Goal: Task Accomplishment & Management: Use online tool/utility

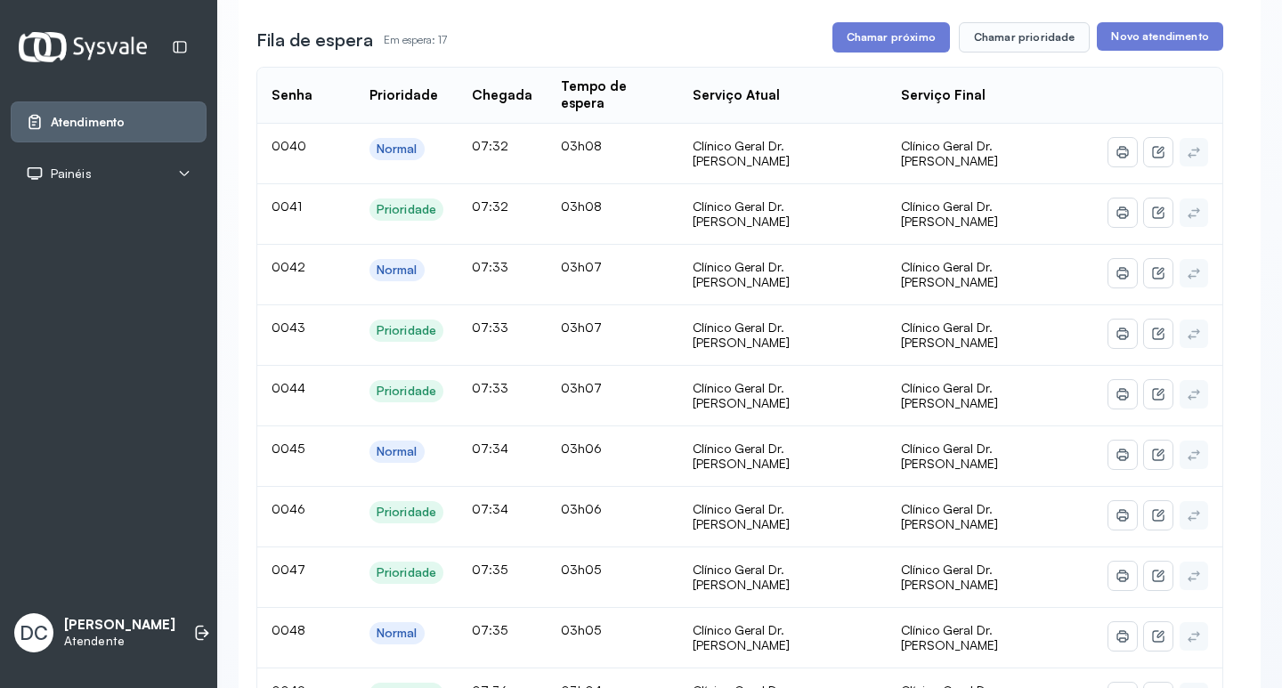
scroll to position [89, 0]
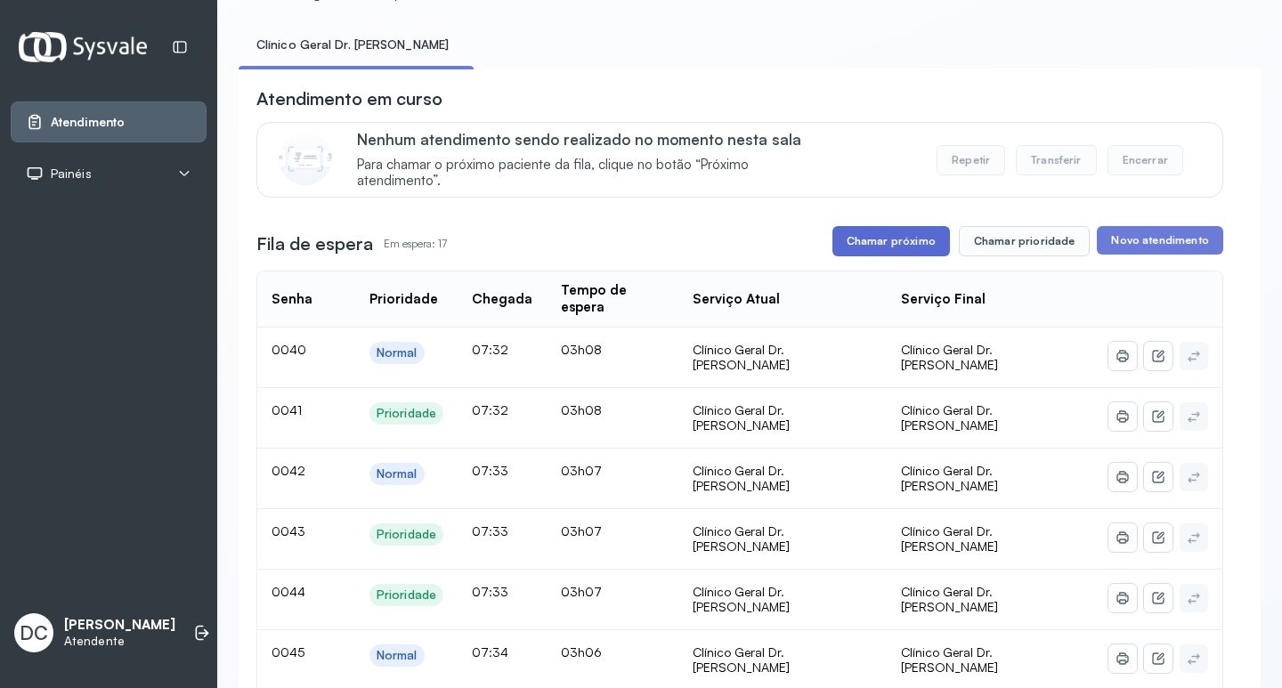
click at [906, 245] on button "Chamar próximo" at bounding box center [890, 241] width 117 height 30
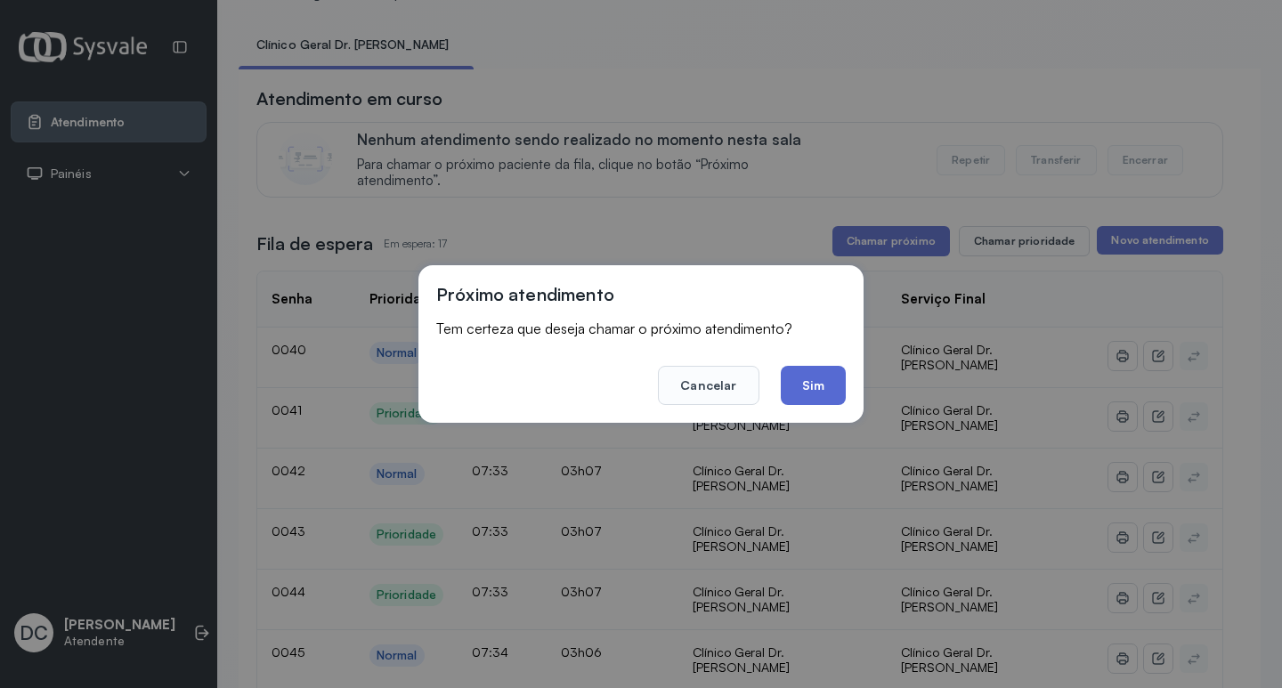
click at [806, 385] on button "Sim" at bounding box center [813, 385] width 65 height 39
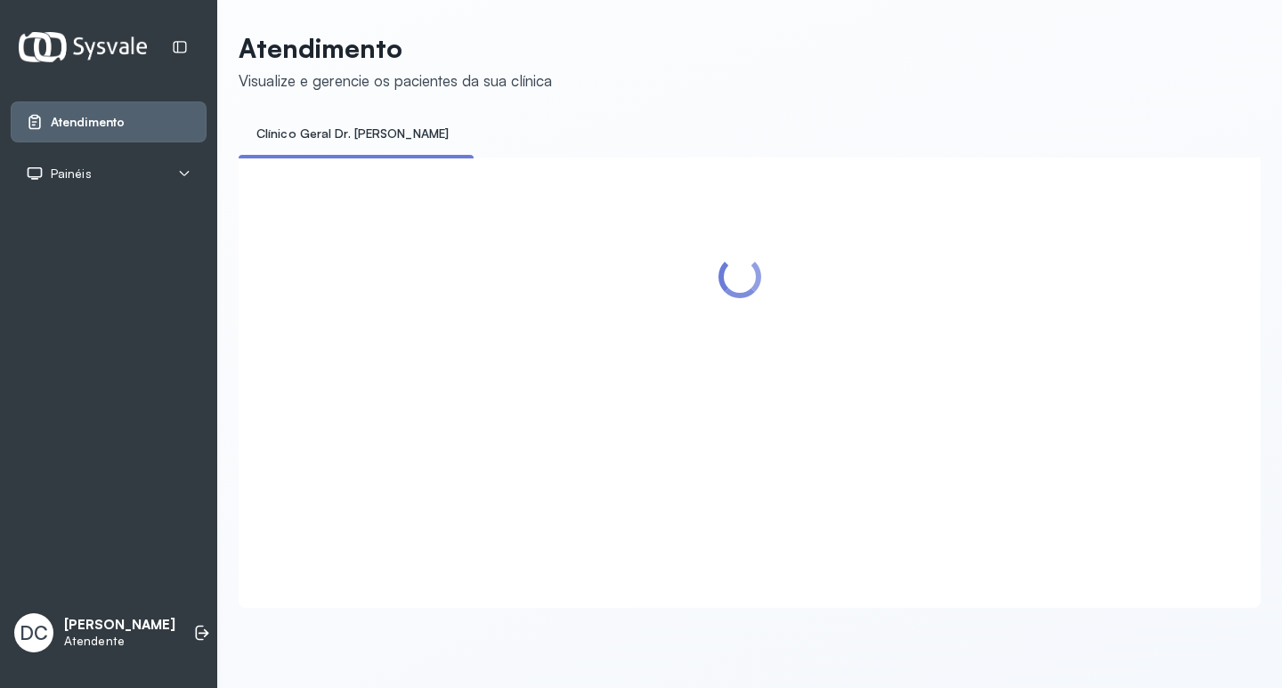
scroll to position [0, 0]
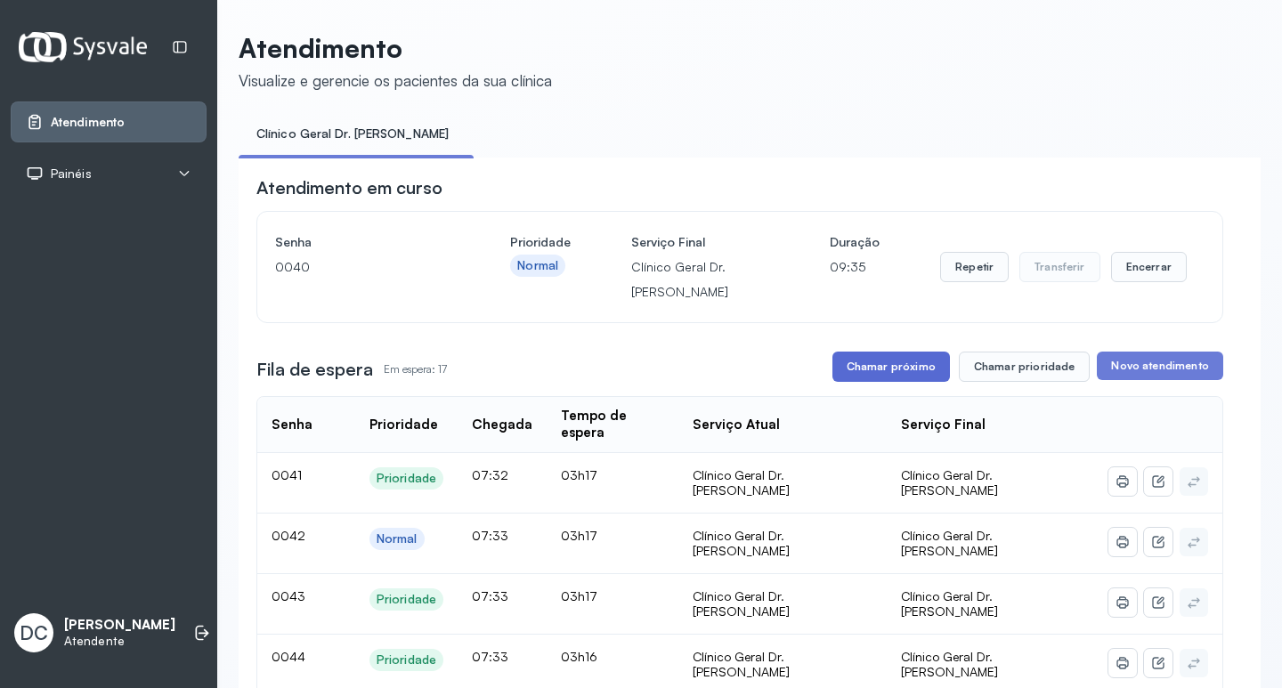
click at [864, 369] on button "Chamar próximo" at bounding box center [890, 367] width 117 height 30
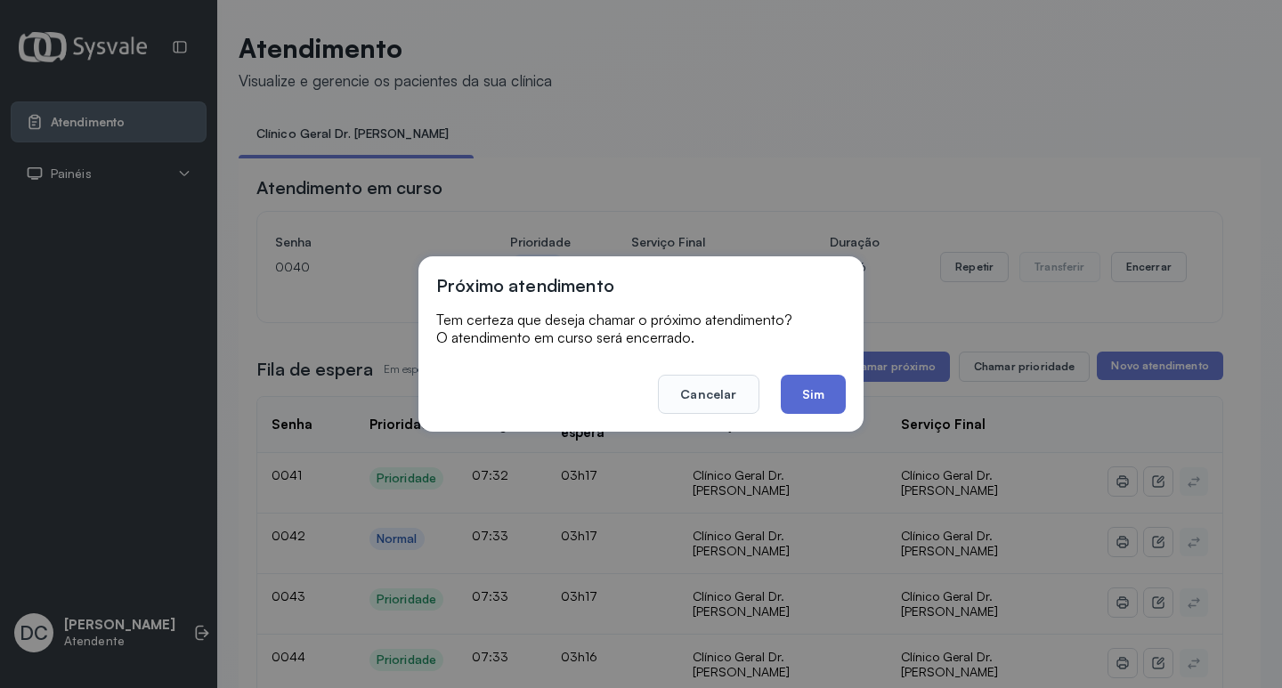
click at [806, 402] on button "Sim" at bounding box center [813, 394] width 65 height 39
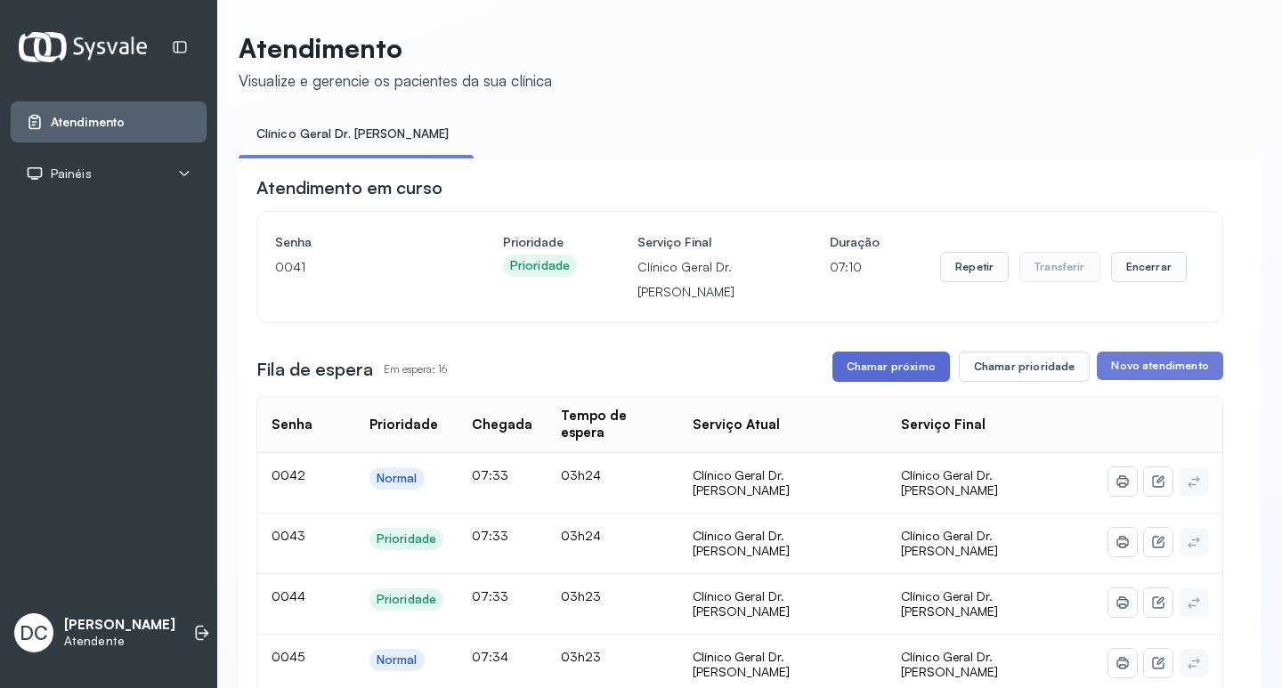
click at [919, 376] on button "Chamar próximo" at bounding box center [890, 367] width 117 height 30
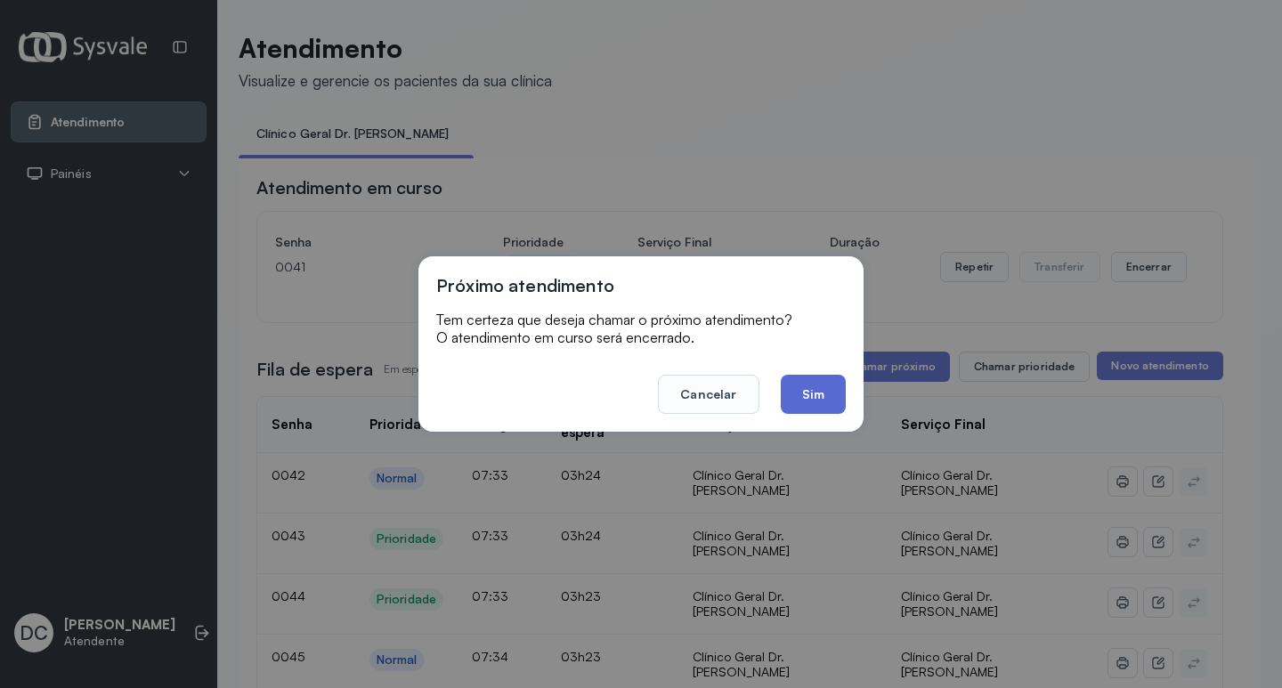
click at [809, 389] on button "Sim" at bounding box center [813, 394] width 65 height 39
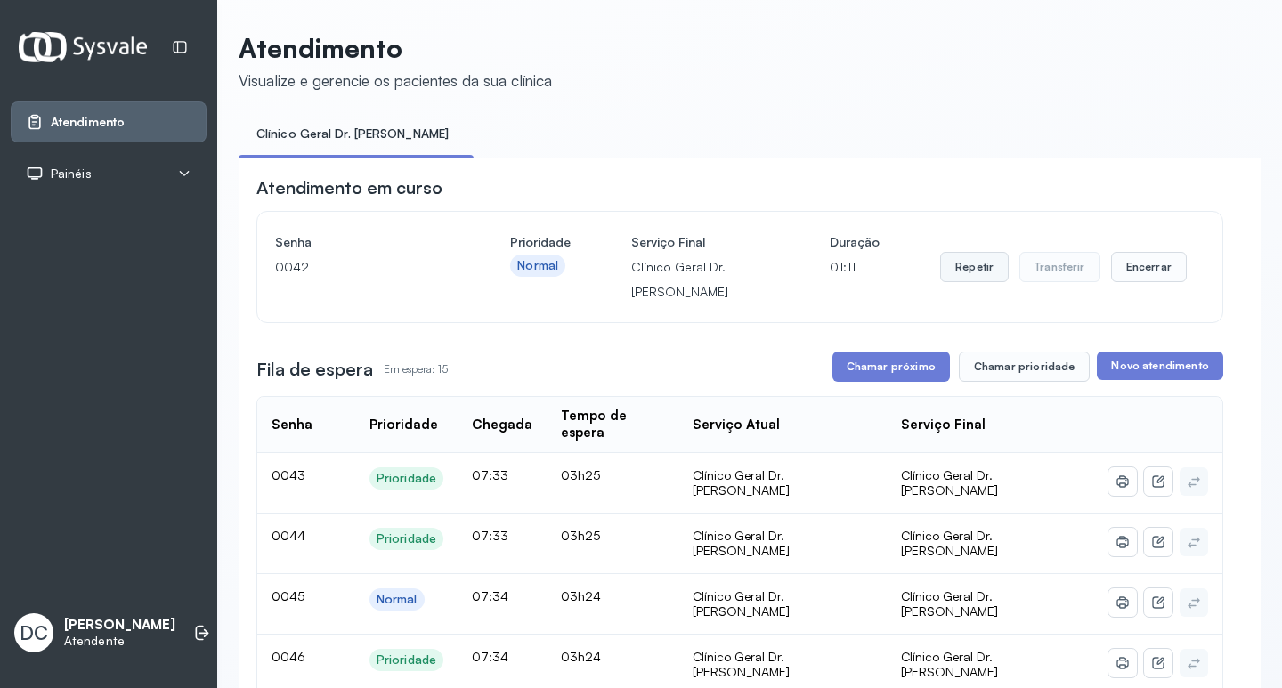
click at [965, 280] on button "Repetir" at bounding box center [974, 267] width 69 height 30
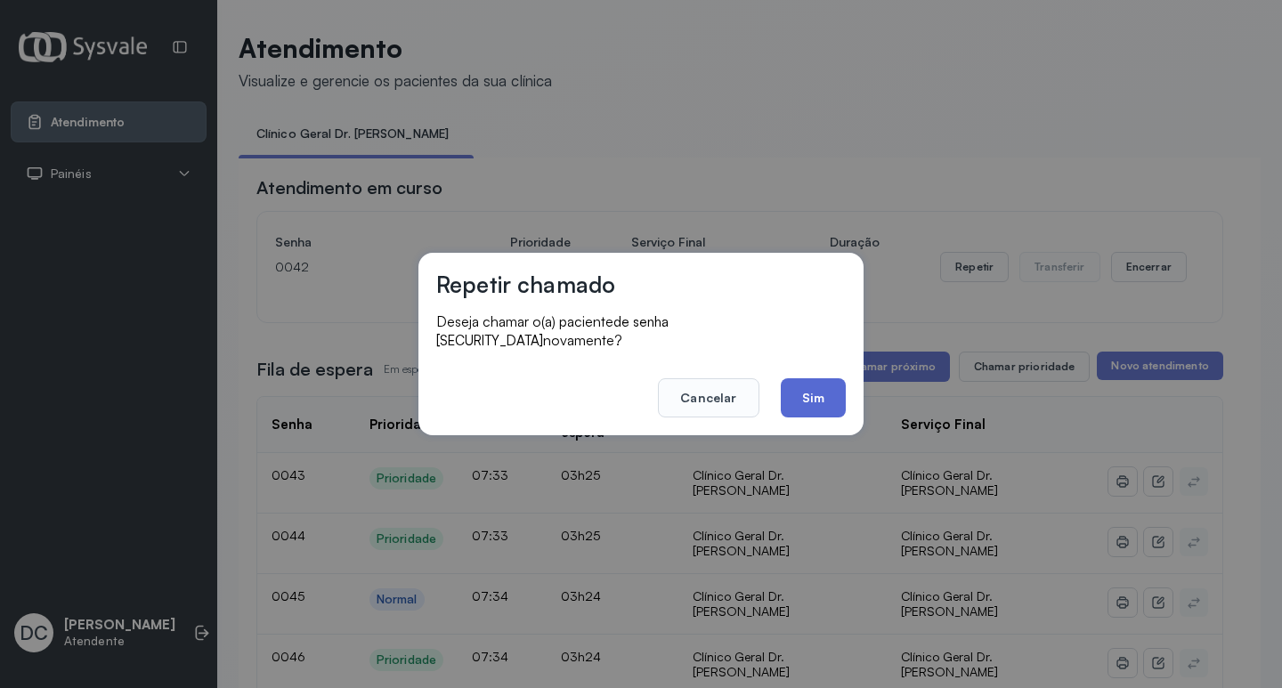
click at [810, 385] on button "Sim" at bounding box center [813, 397] width 65 height 39
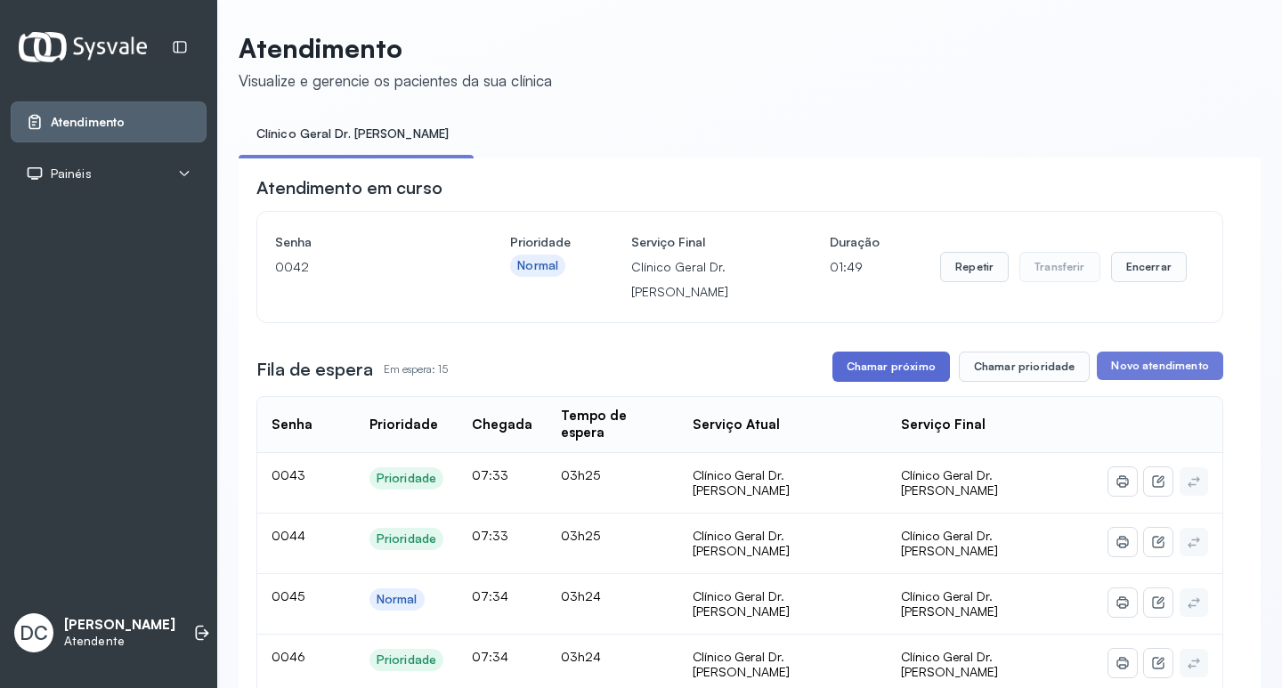
click at [898, 364] on button "Chamar próximo" at bounding box center [890, 367] width 117 height 30
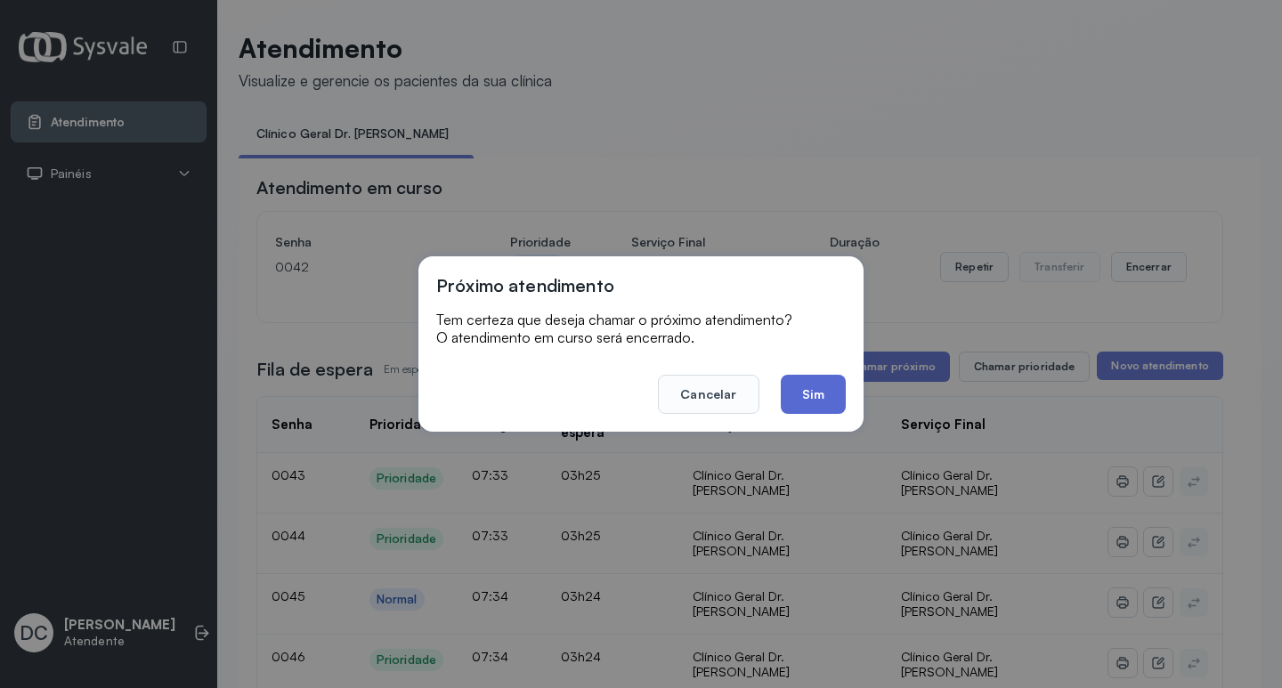
click at [806, 403] on button "Sim" at bounding box center [813, 394] width 65 height 39
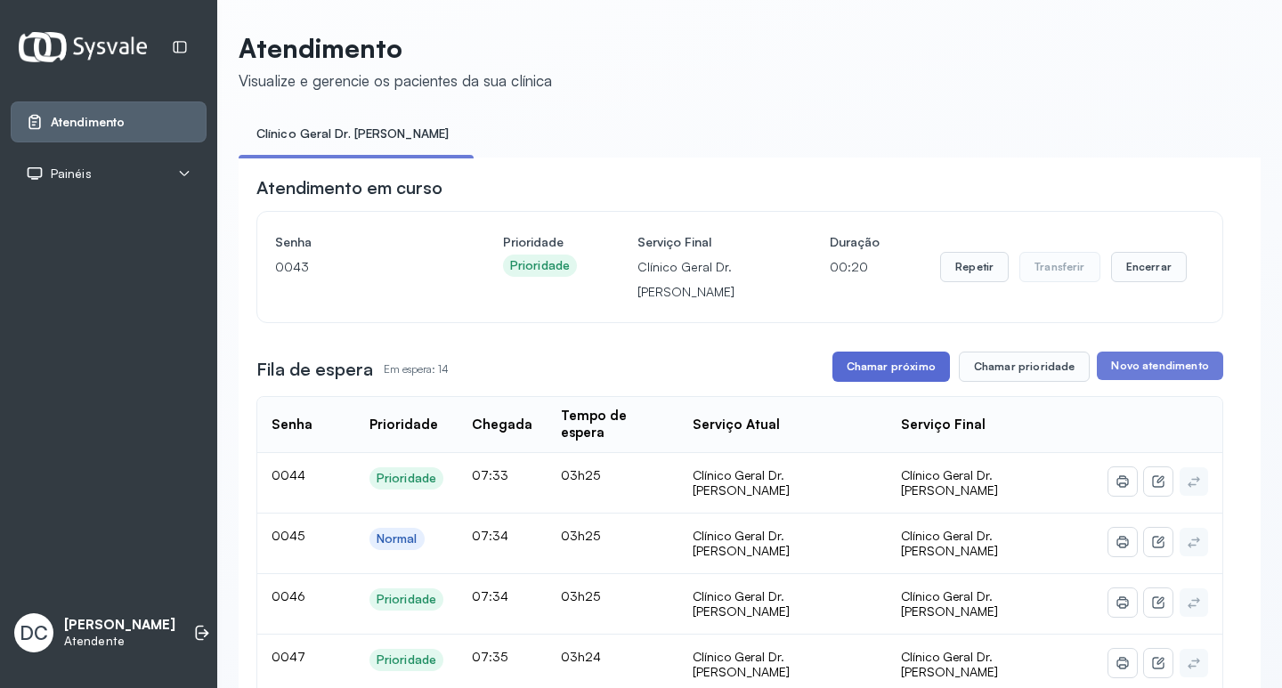
click at [856, 361] on button "Chamar próximo" at bounding box center [890, 367] width 117 height 30
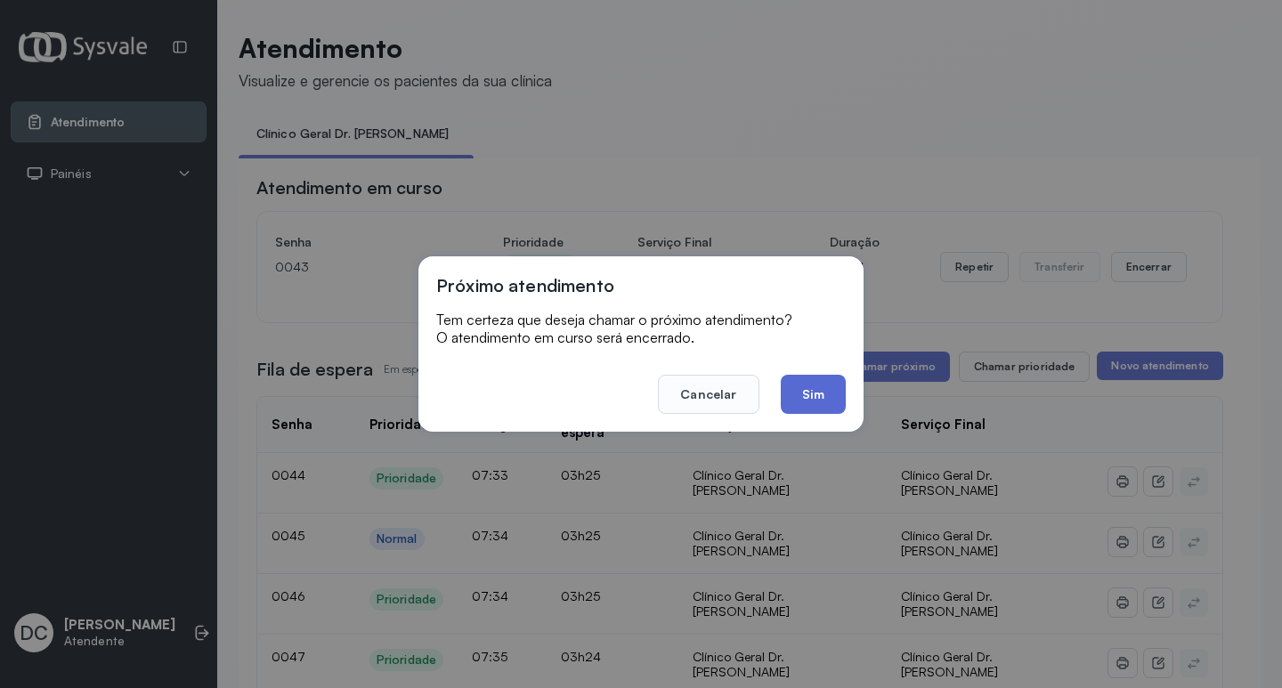
click at [836, 403] on button "Sim" at bounding box center [813, 394] width 65 height 39
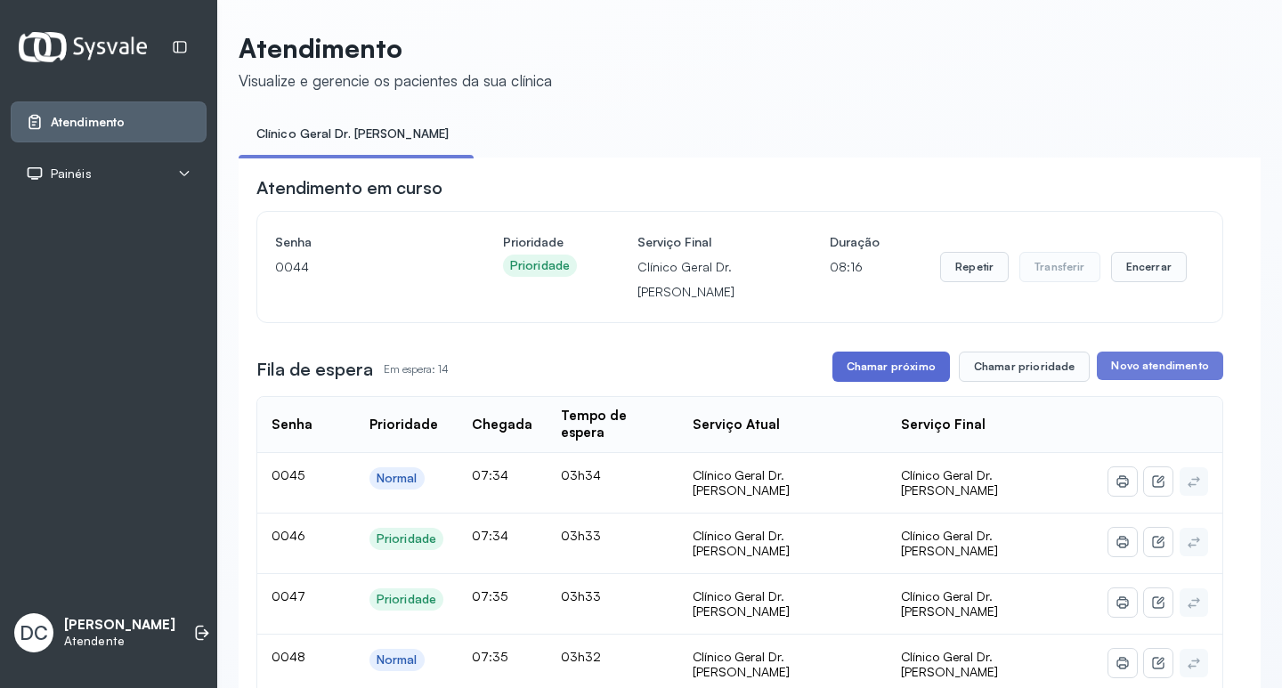
click at [871, 377] on button "Chamar próximo" at bounding box center [890, 367] width 117 height 30
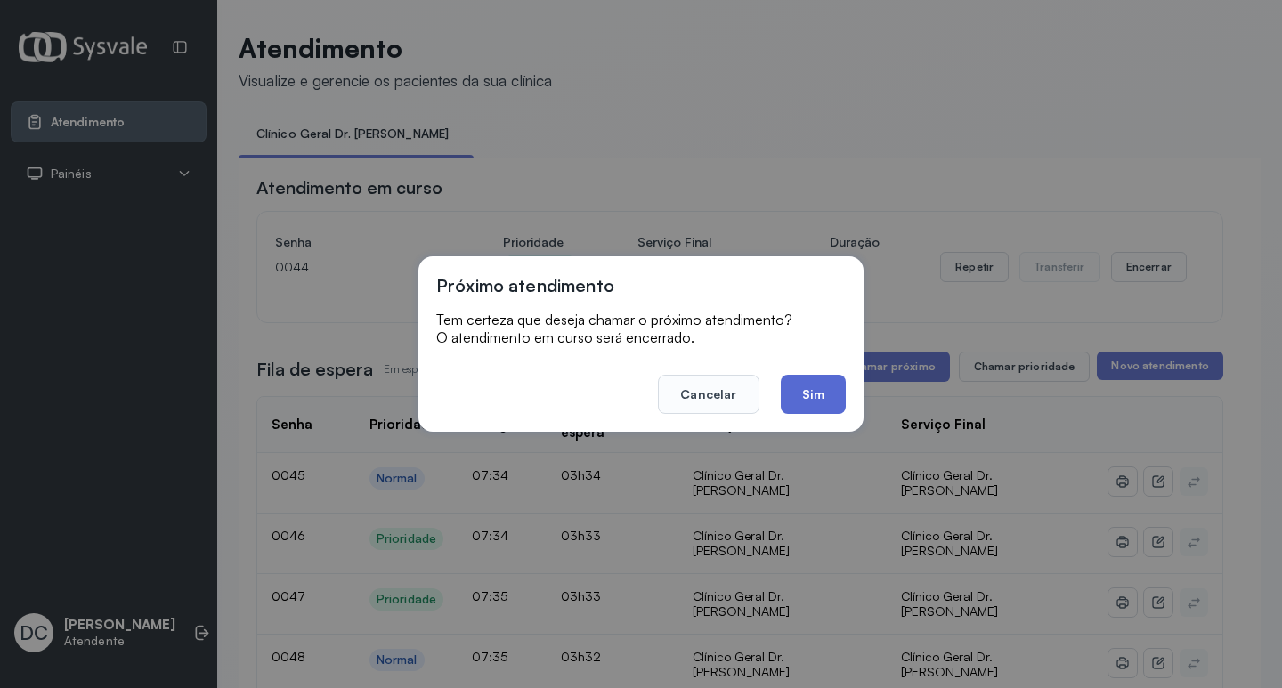
click at [831, 388] on button "Sim" at bounding box center [813, 394] width 65 height 39
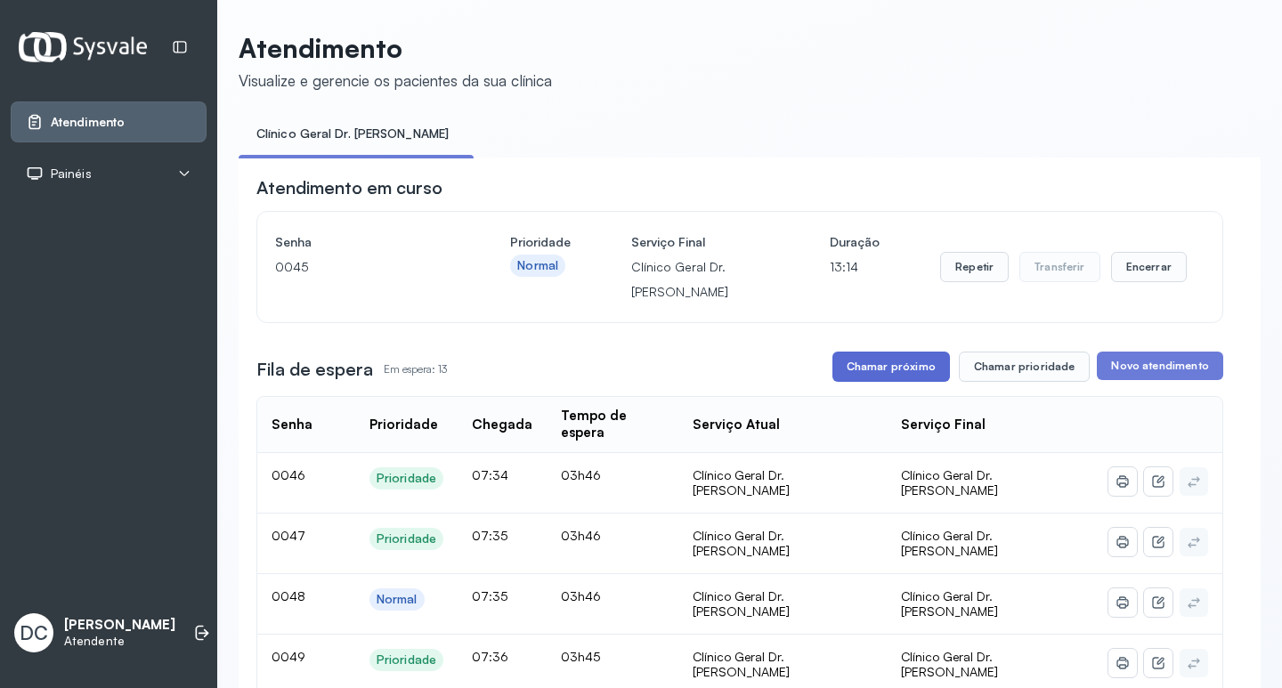
click at [856, 373] on button "Chamar próximo" at bounding box center [890, 367] width 117 height 30
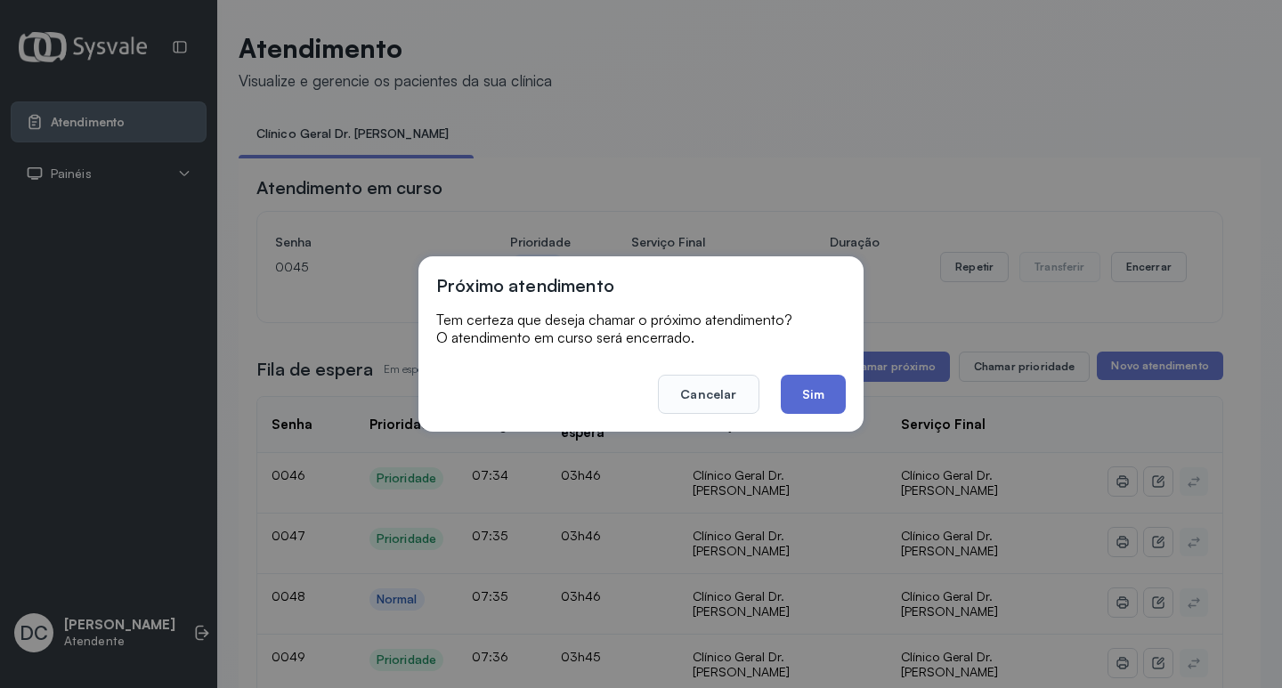
click at [814, 396] on button "Sim" at bounding box center [813, 394] width 65 height 39
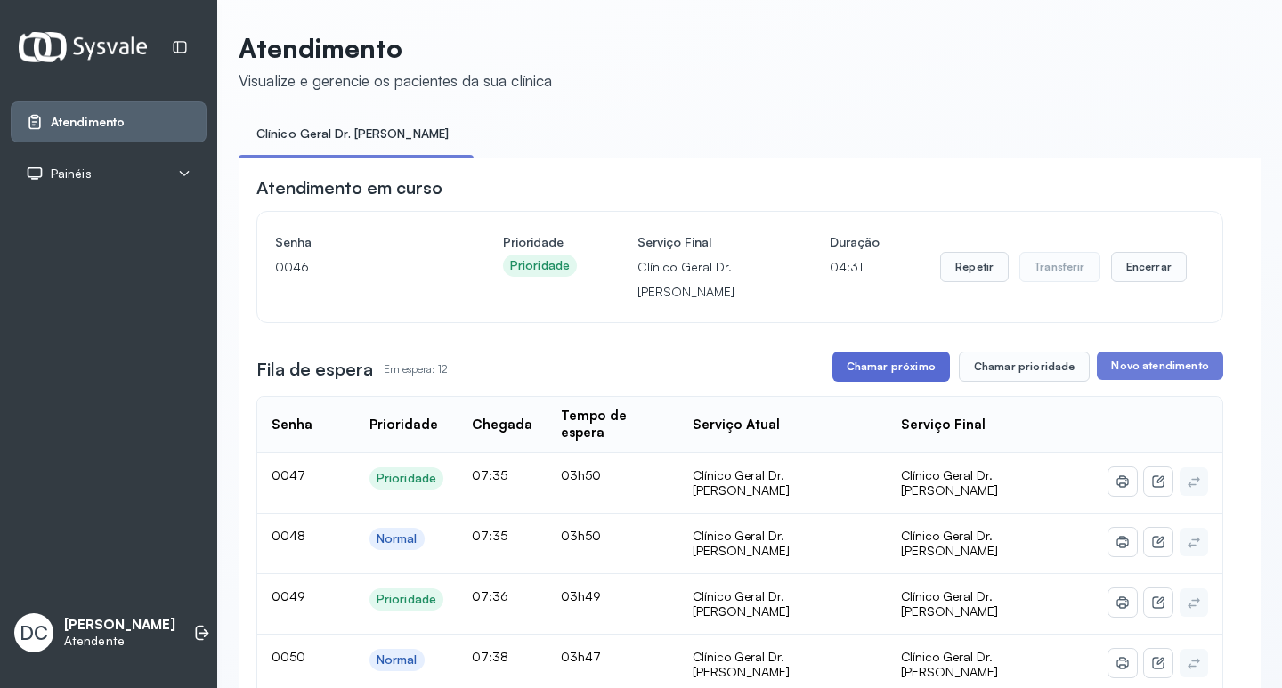
click at [858, 361] on button "Chamar próximo" at bounding box center [890, 367] width 117 height 30
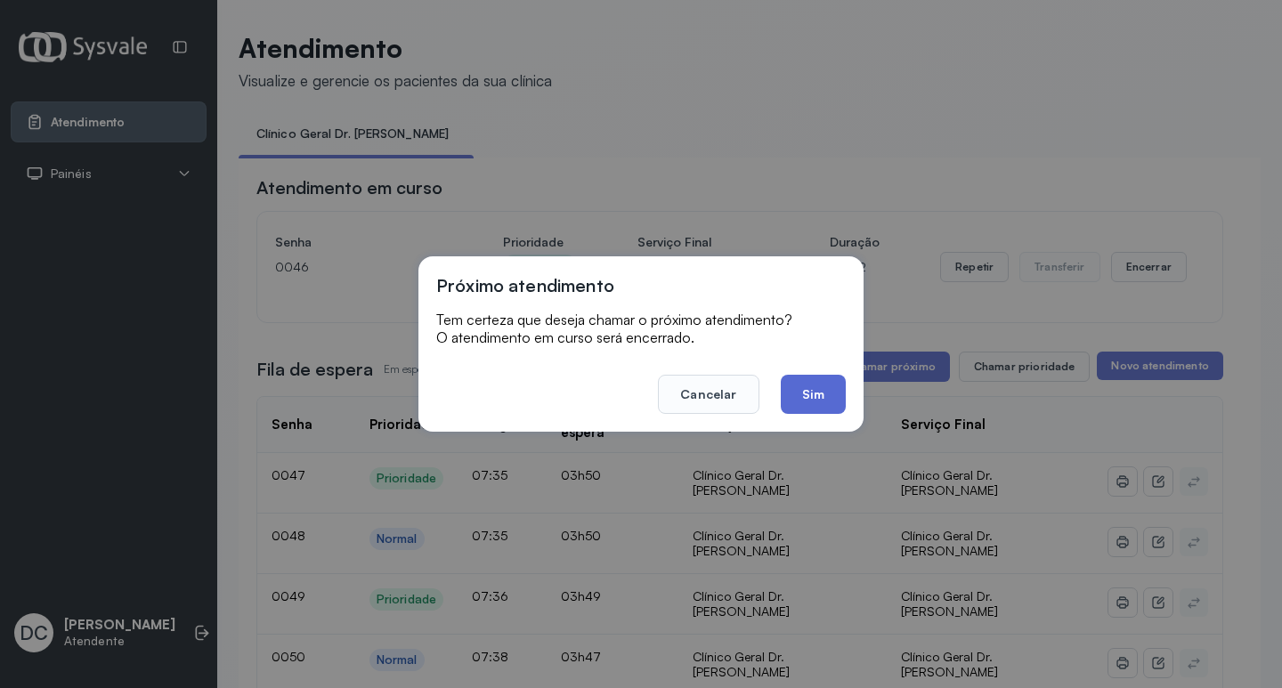
click at [839, 387] on button "Sim" at bounding box center [813, 394] width 65 height 39
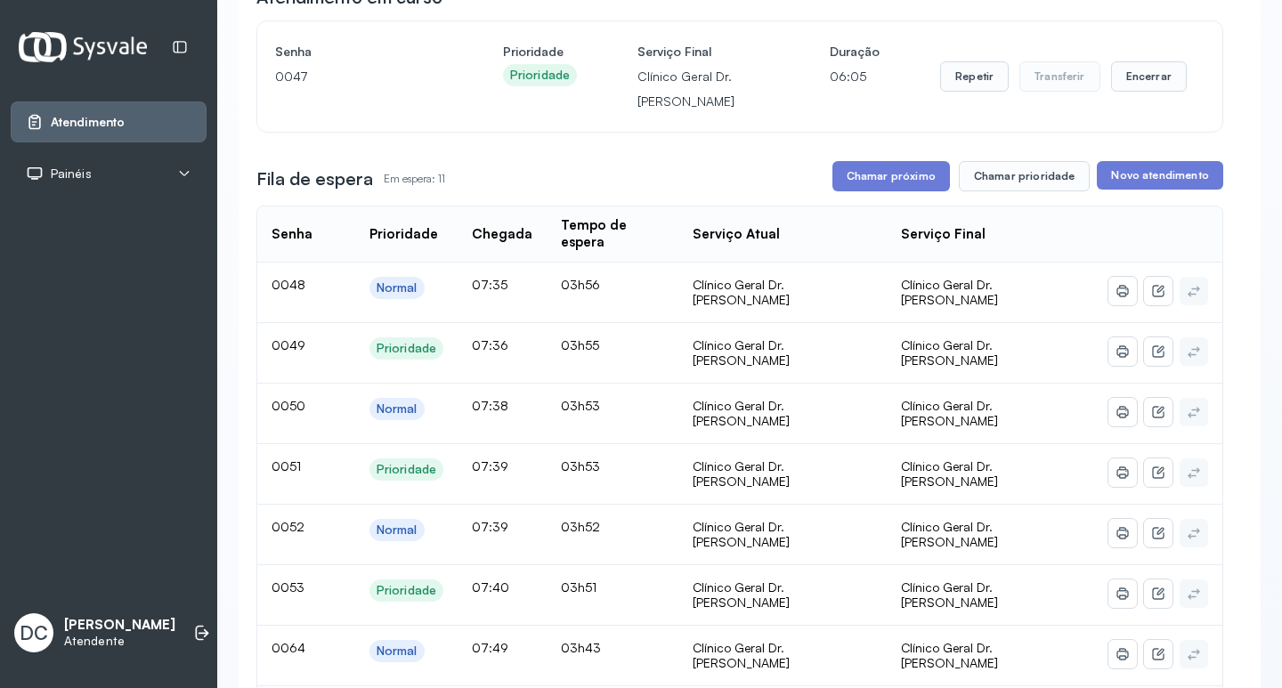
scroll to position [178, 0]
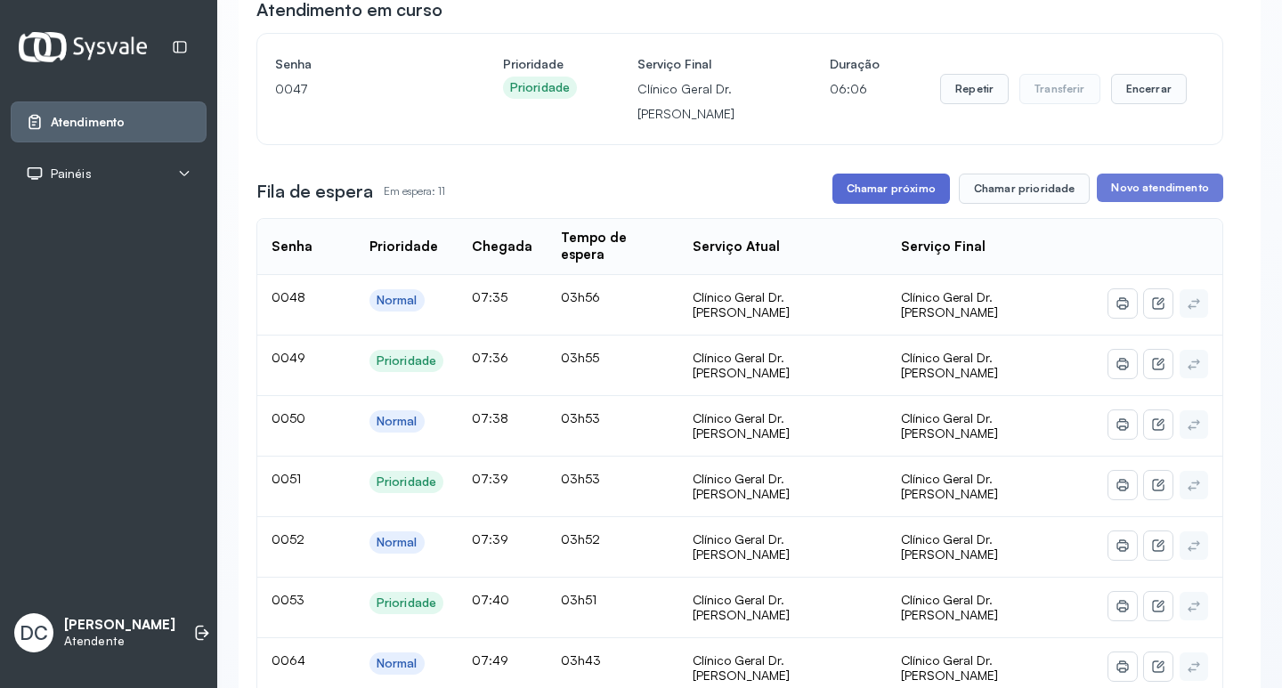
click at [859, 191] on button "Chamar próximo" at bounding box center [890, 189] width 117 height 30
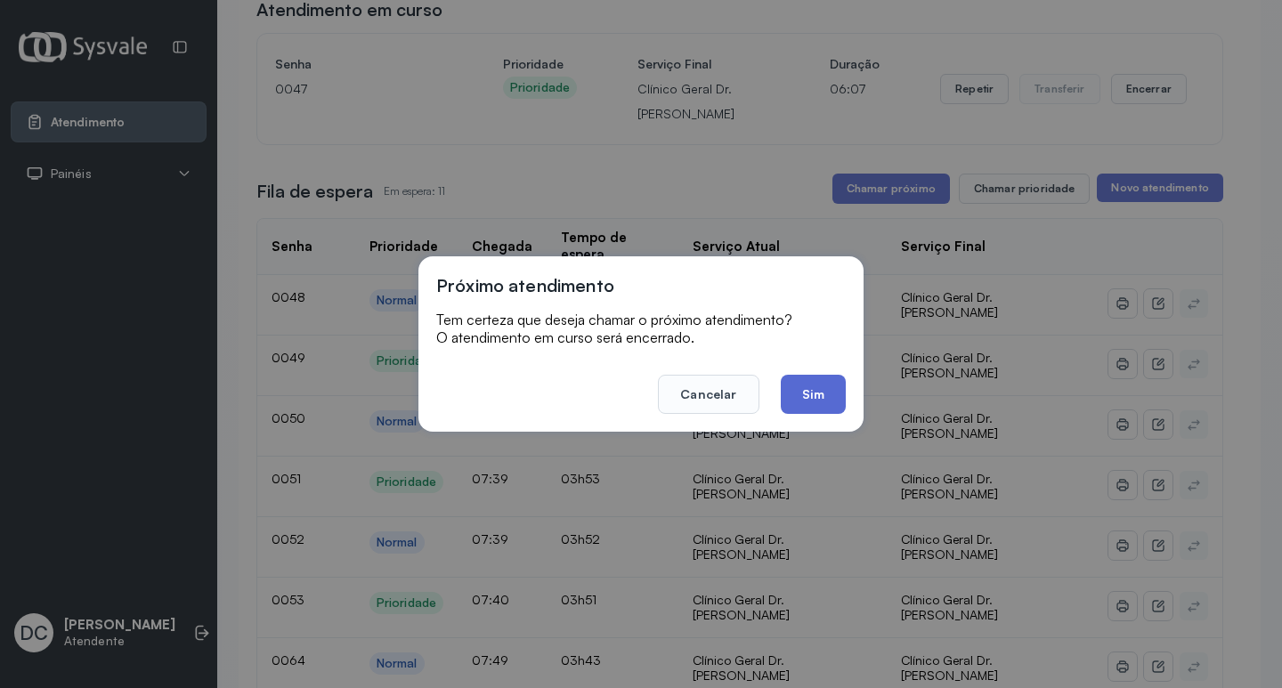
click at [822, 386] on button "Sim" at bounding box center [813, 394] width 65 height 39
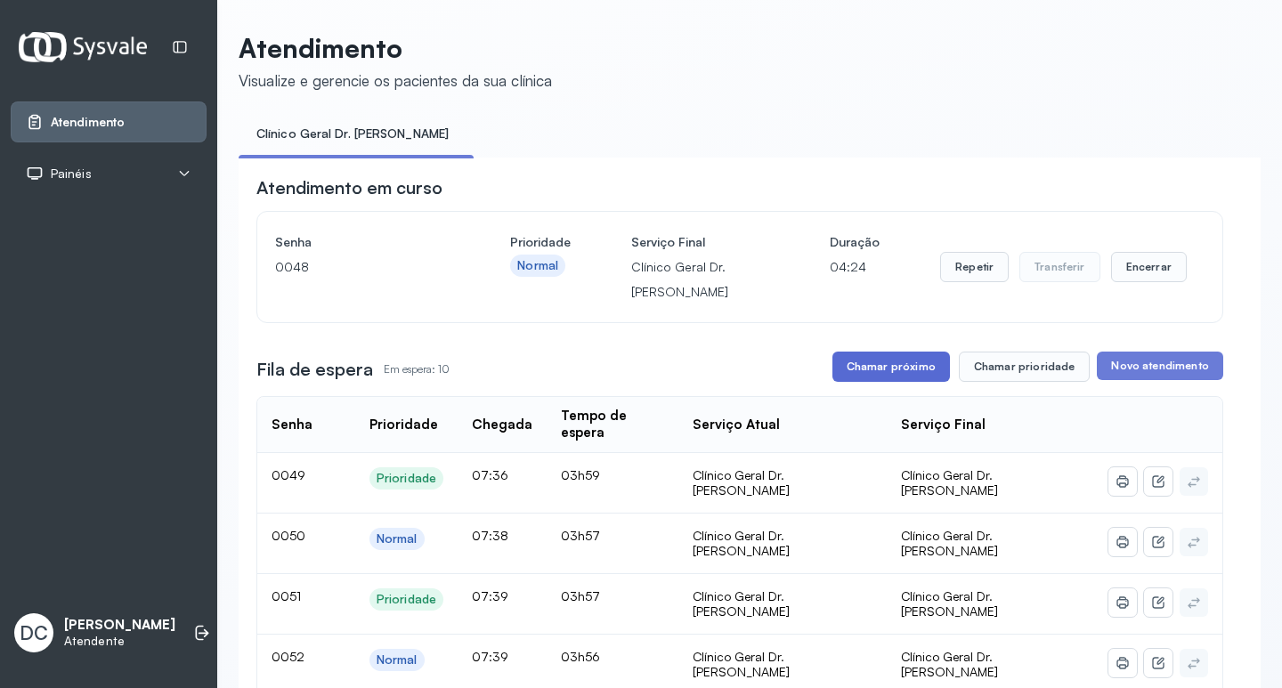
click at [915, 369] on button "Chamar próximo" at bounding box center [890, 367] width 117 height 30
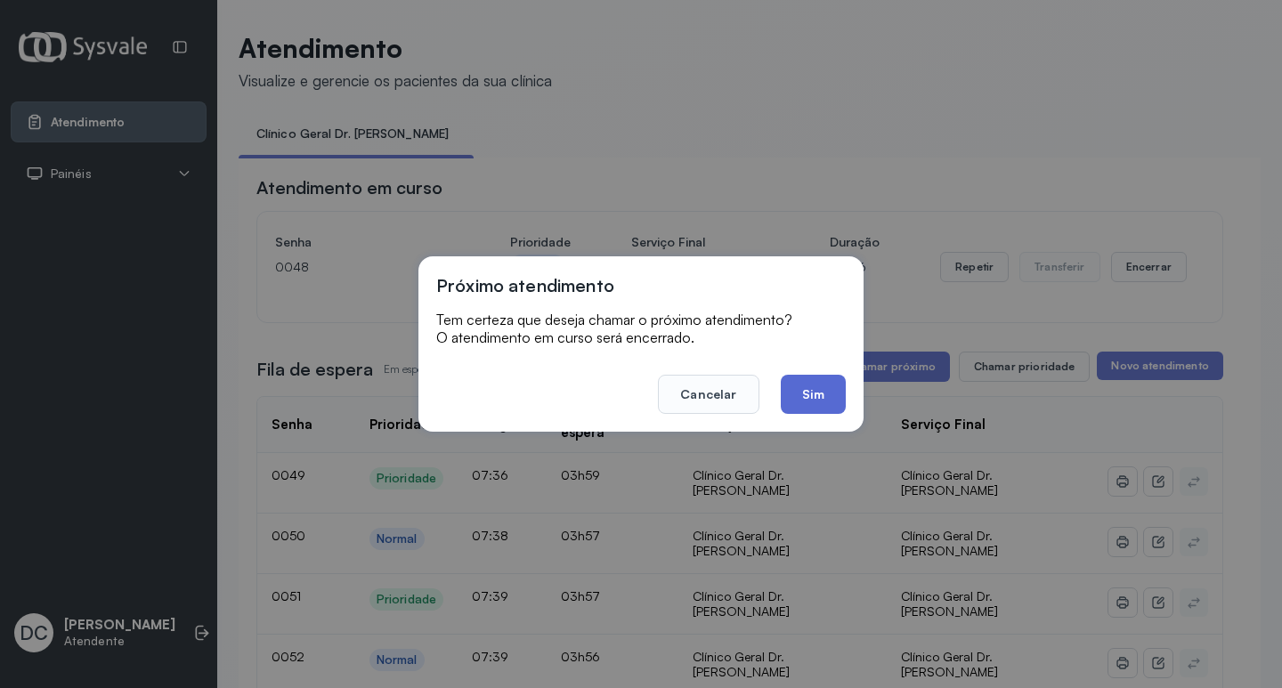
click at [803, 395] on button "Sim" at bounding box center [813, 394] width 65 height 39
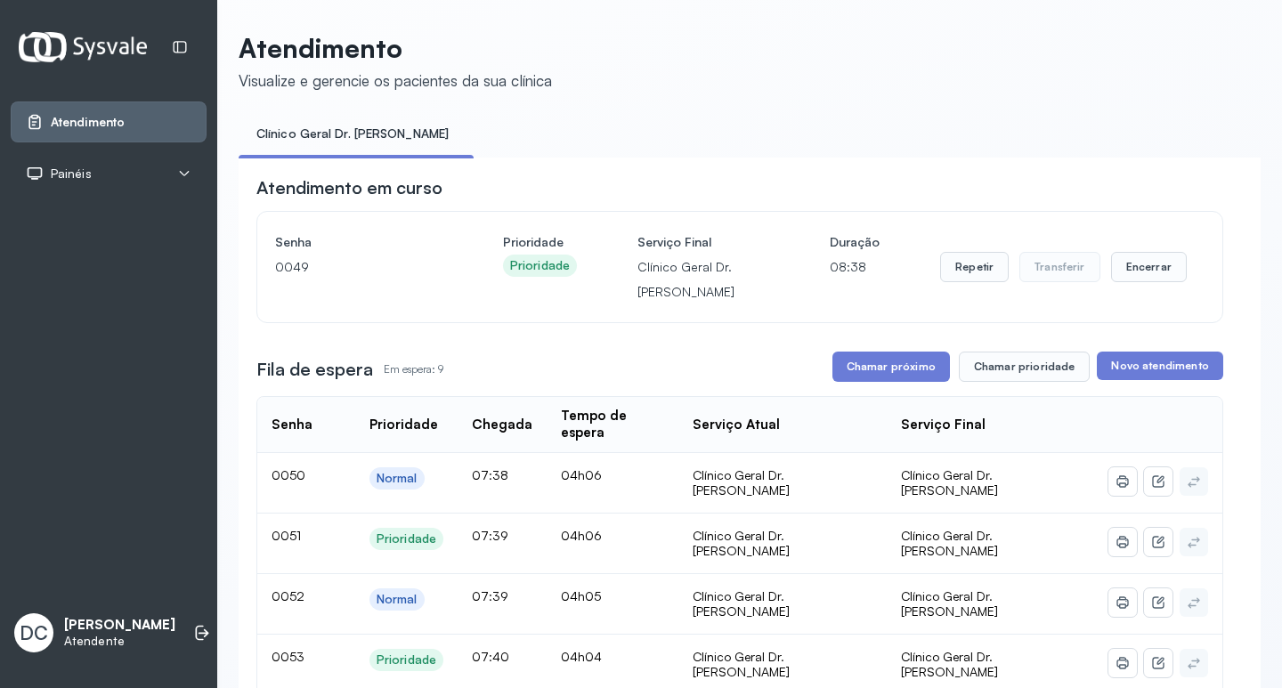
scroll to position [89, 0]
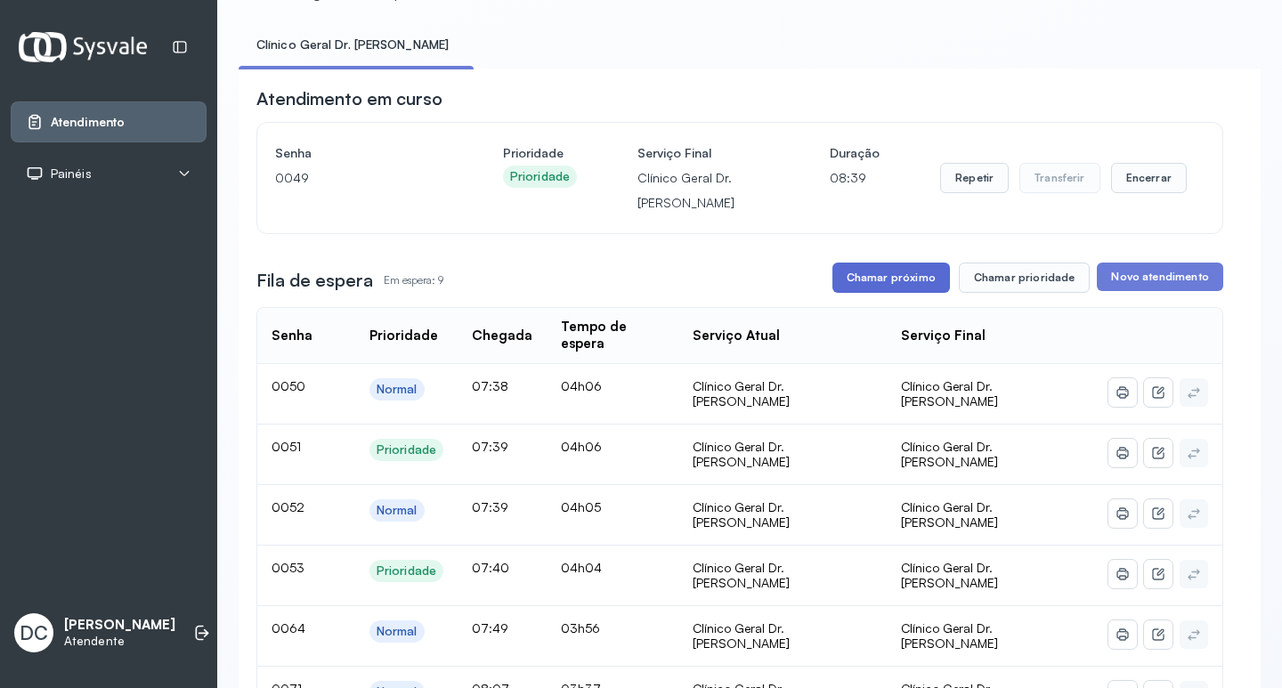
click at [861, 278] on button "Chamar próximo" at bounding box center [890, 278] width 117 height 30
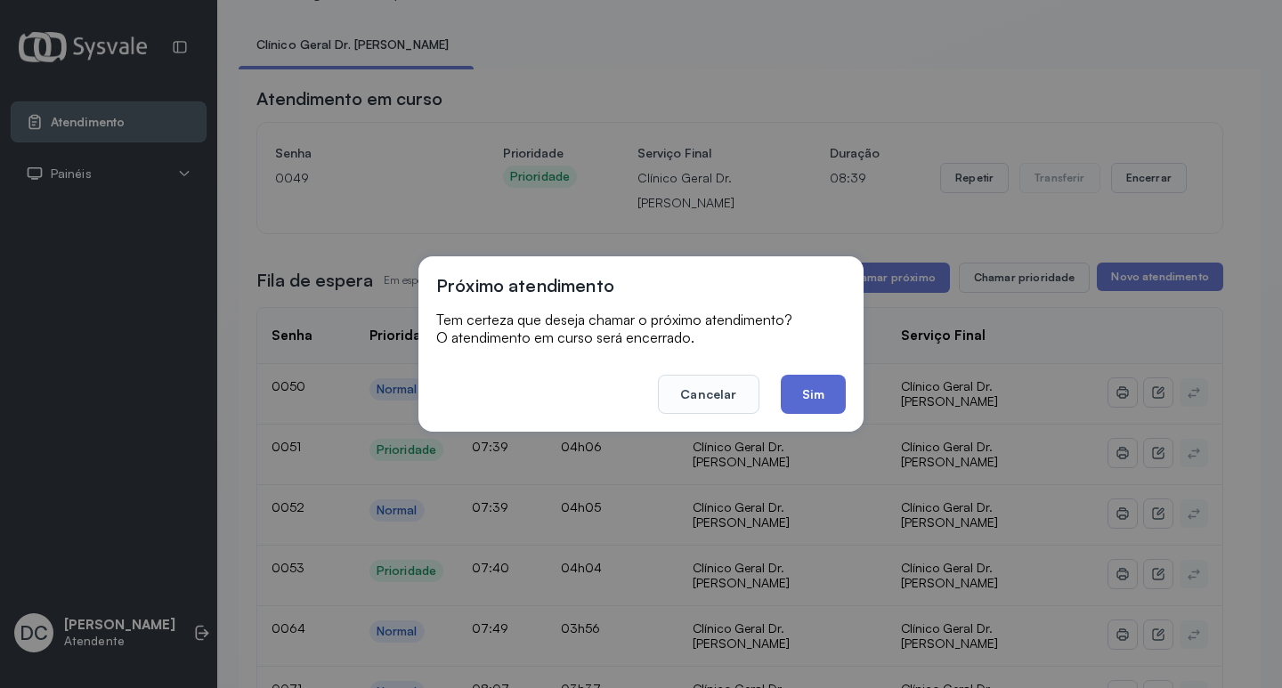
click at [815, 383] on button "Sim" at bounding box center [813, 394] width 65 height 39
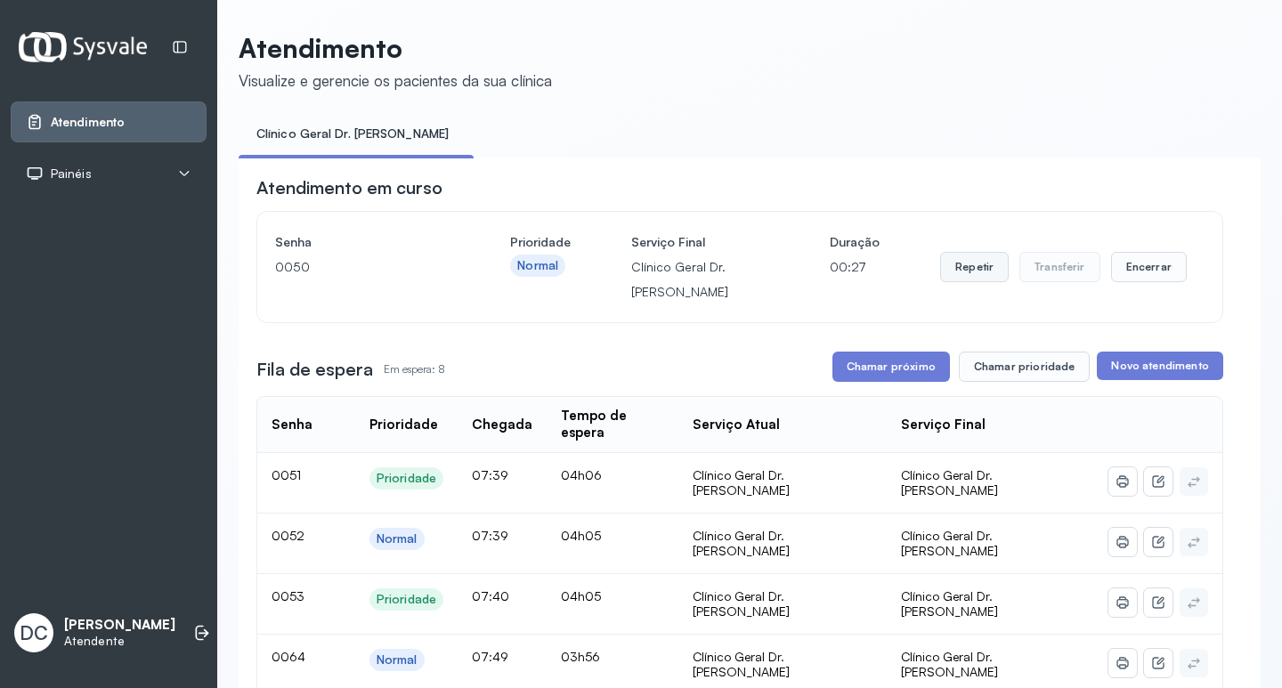
click at [971, 282] on button "Repetir" at bounding box center [974, 267] width 69 height 30
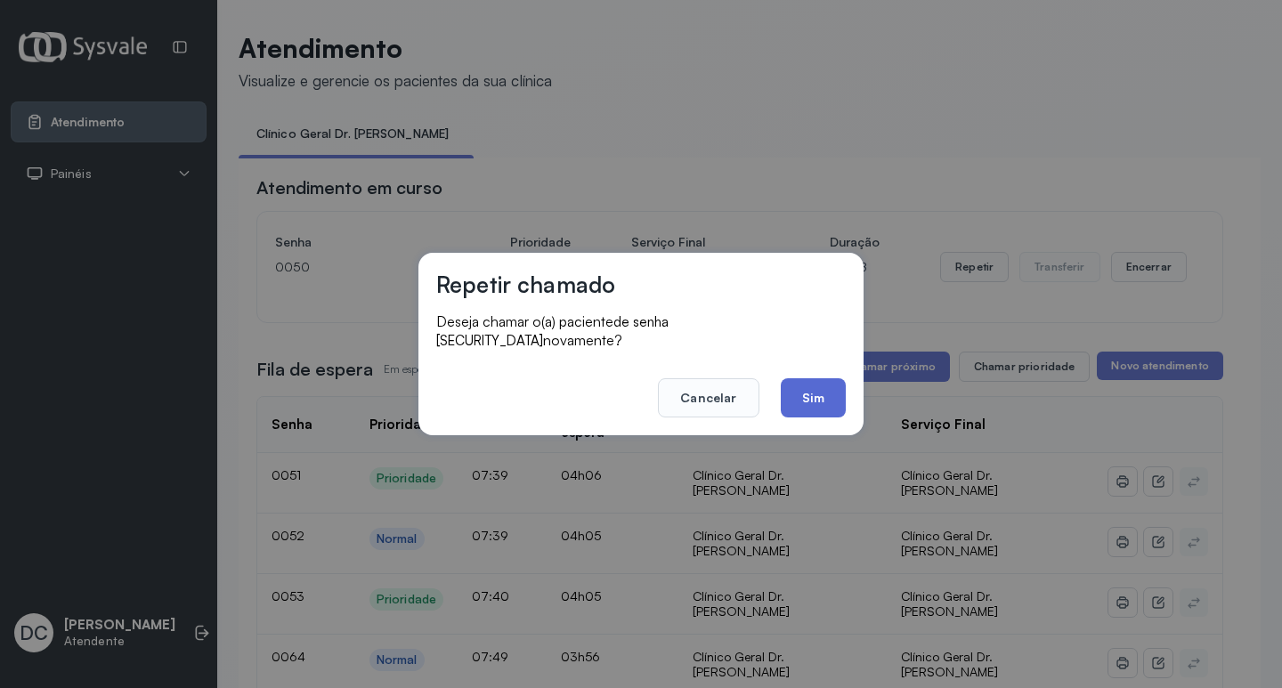
click at [832, 381] on button "Sim" at bounding box center [813, 397] width 65 height 39
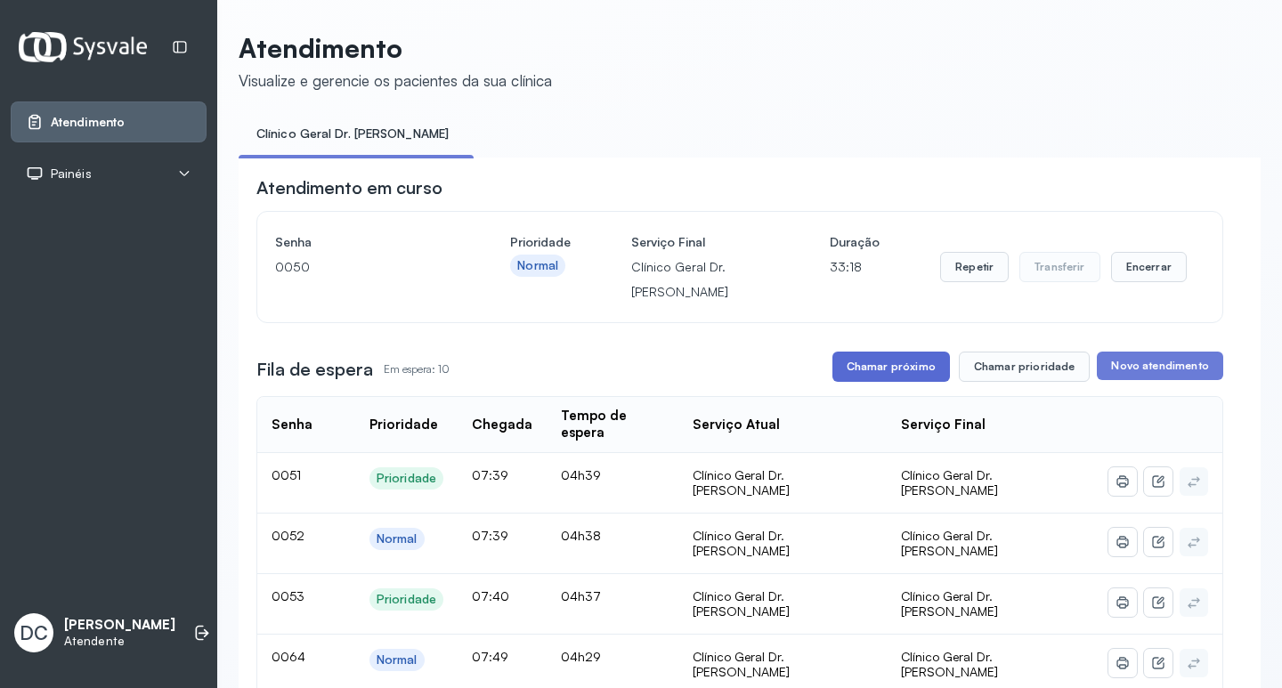
click at [886, 368] on button "Chamar próximo" at bounding box center [890, 367] width 117 height 30
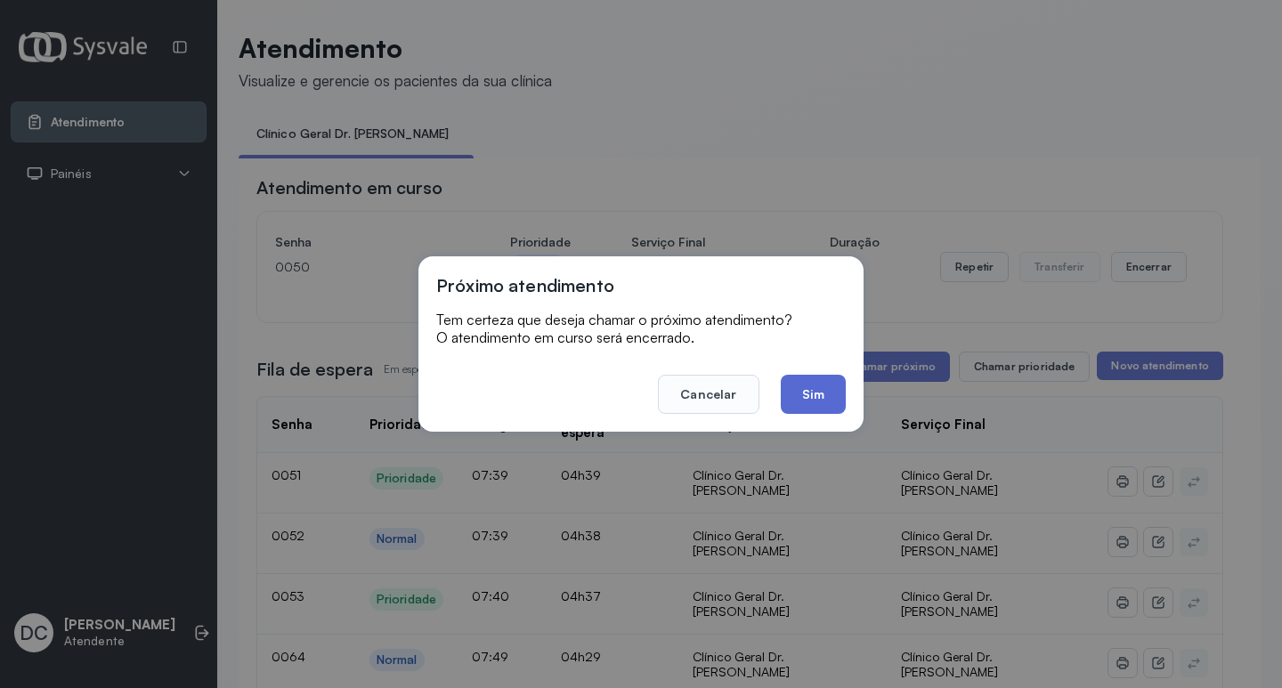
click at [833, 392] on button "Sim" at bounding box center [813, 394] width 65 height 39
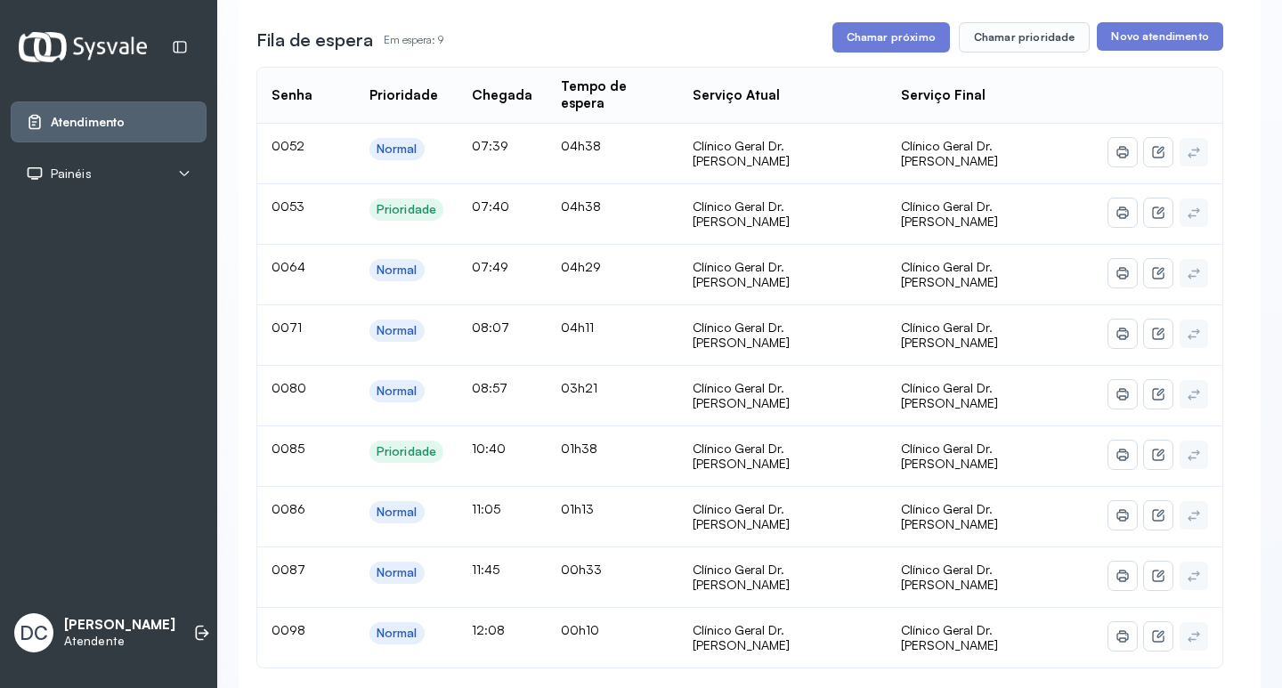
scroll to position [89, 0]
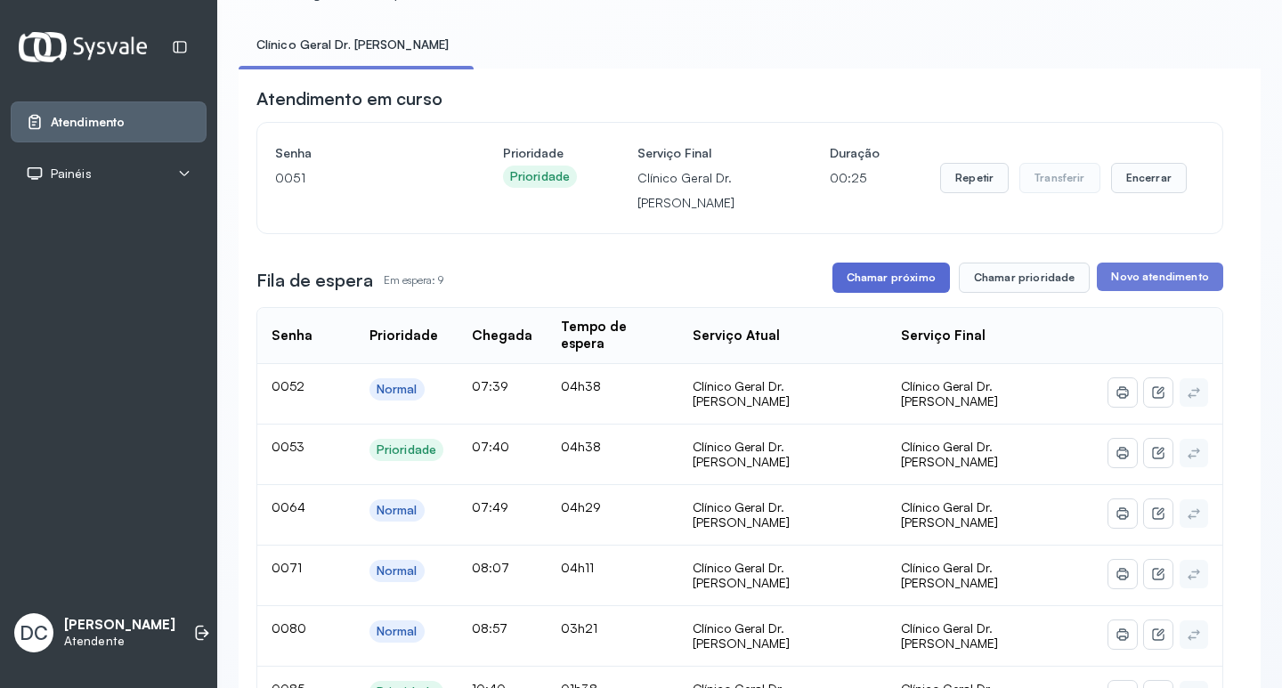
click at [871, 282] on button "Chamar próximo" at bounding box center [890, 278] width 117 height 30
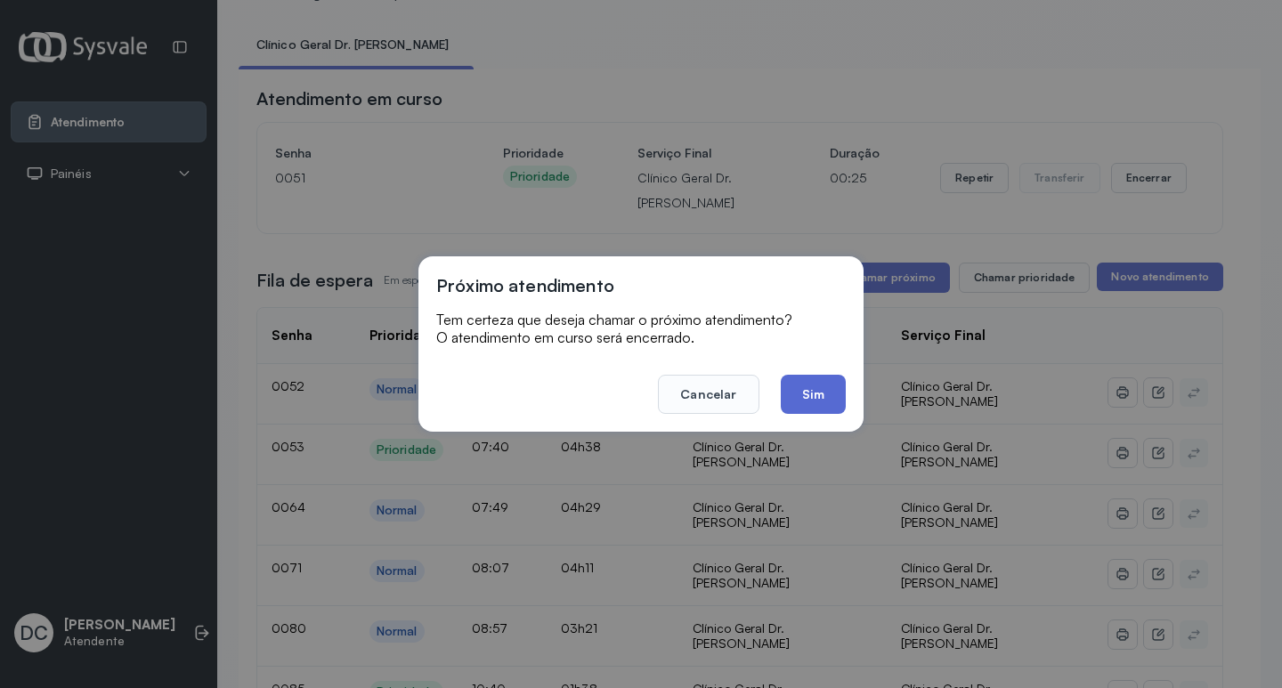
click at [823, 397] on button "Sim" at bounding box center [813, 394] width 65 height 39
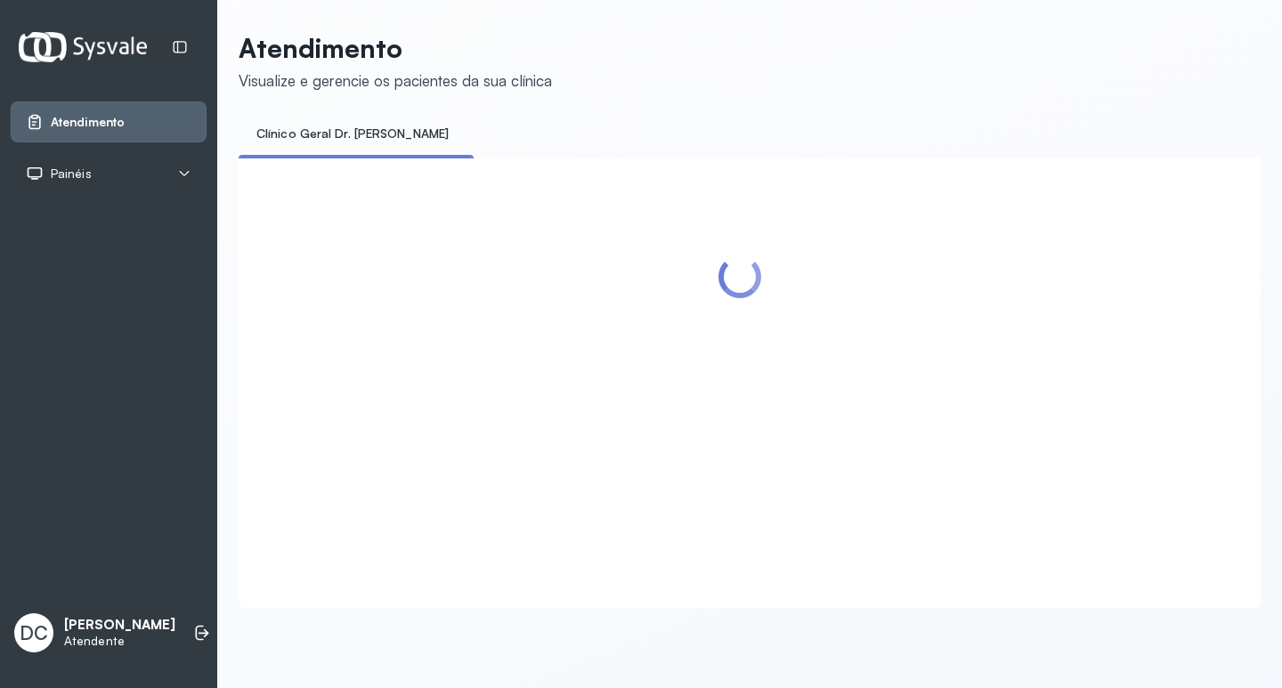
scroll to position [0, 0]
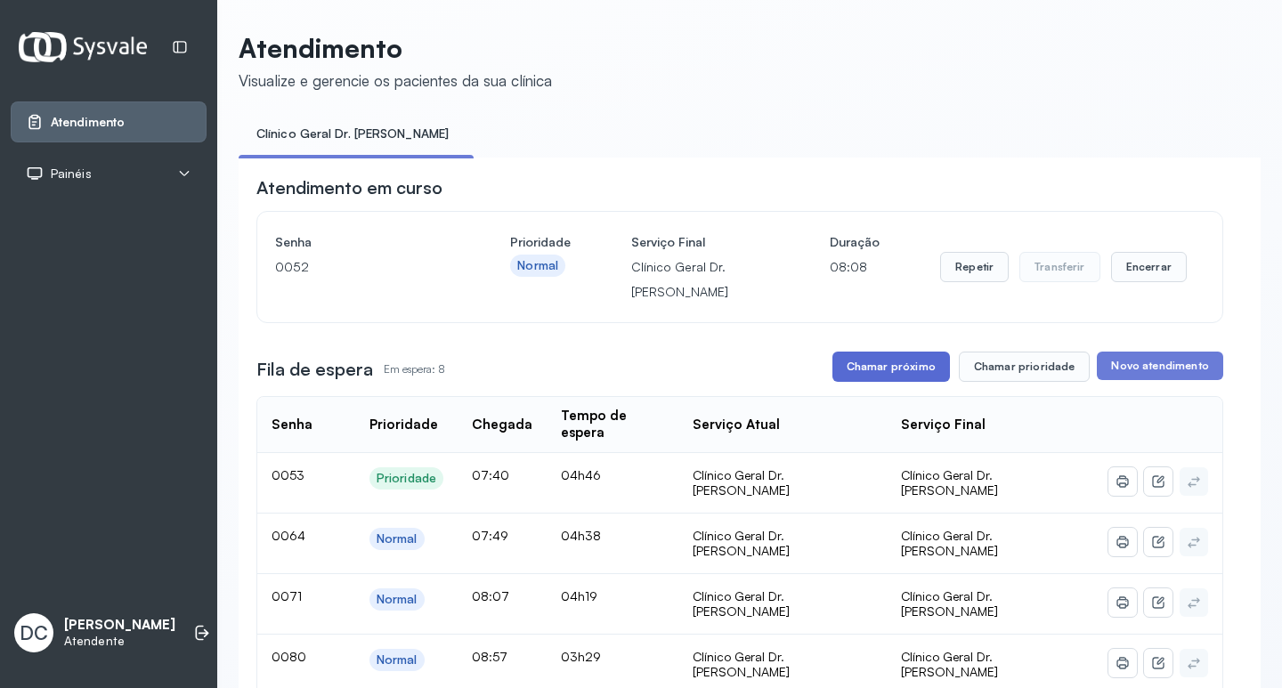
click at [903, 361] on button "Chamar próximo" at bounding box center [890, 367] width 117 height 30
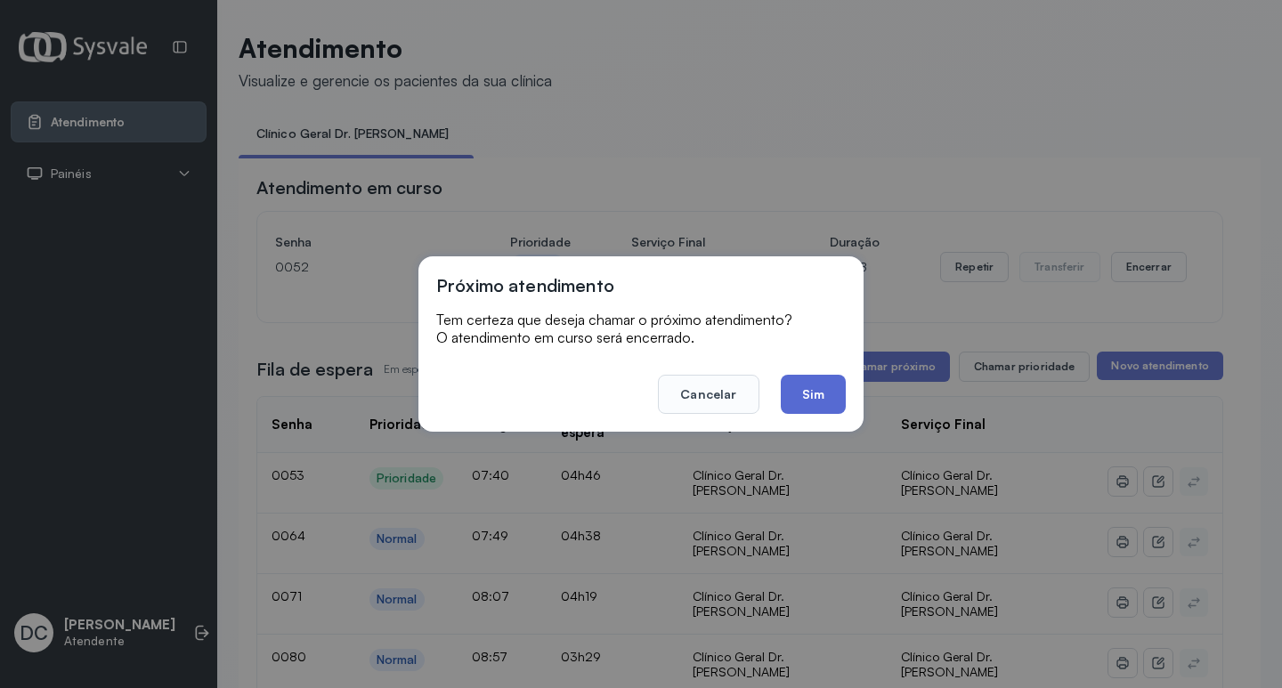
click at [813, 400] on button "Sim" at bounding box center [813, 394] width 65 height 39
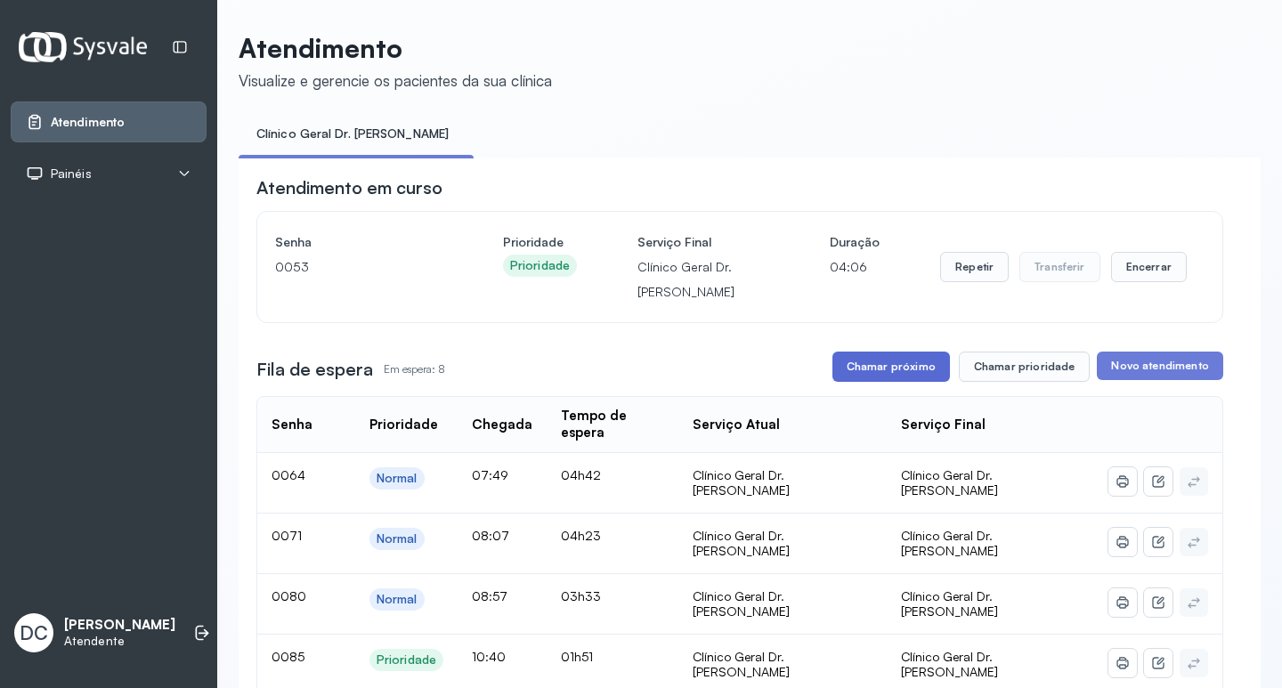
click at [882, 382] on button "Chamar próximo" at bounding box center [890, 367] width 117 height 30
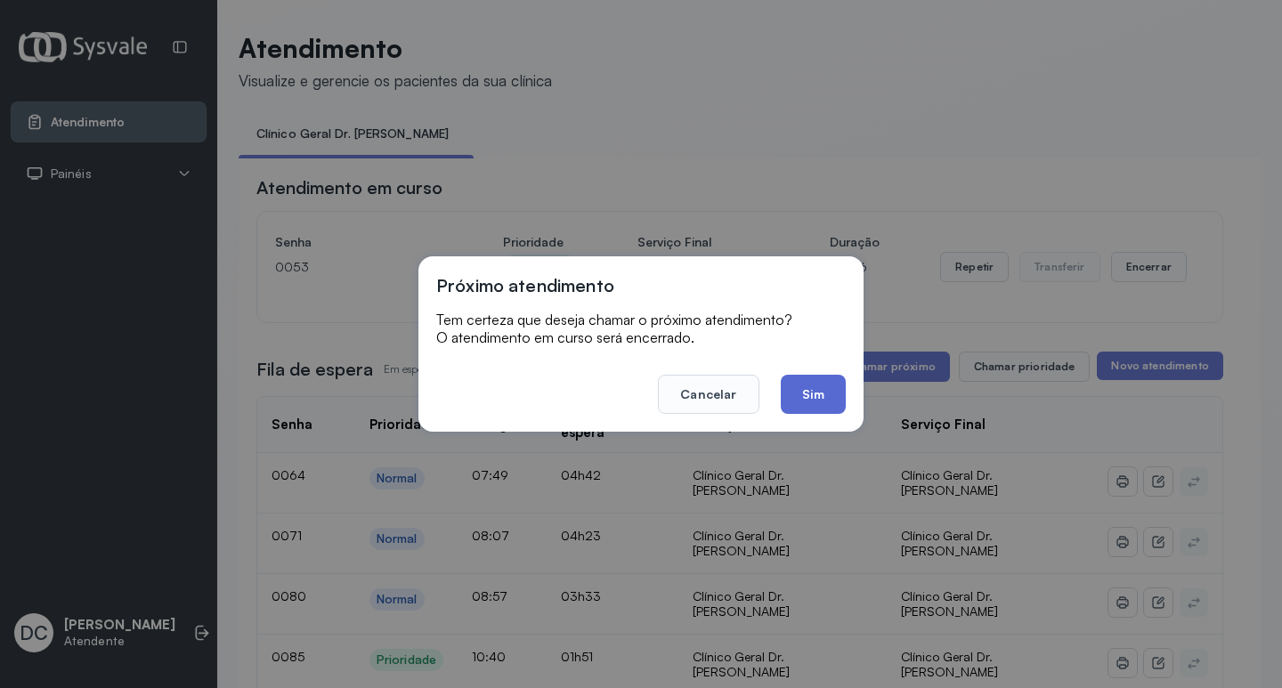
click at [810, 386] on button "Sim" at bounding box center [813, 394] width 65 height 39
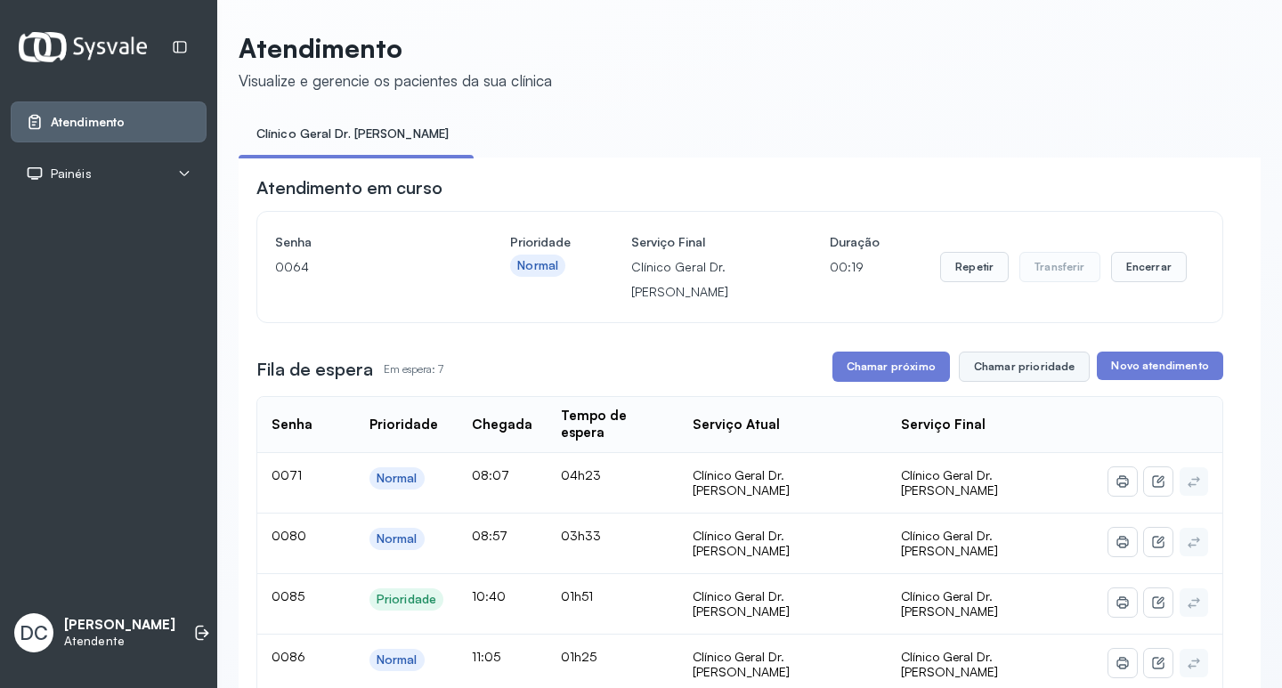
click at [1016, 371] on button "Chamar prioridade" at bounding box center [1025, 367] width 132 height 30
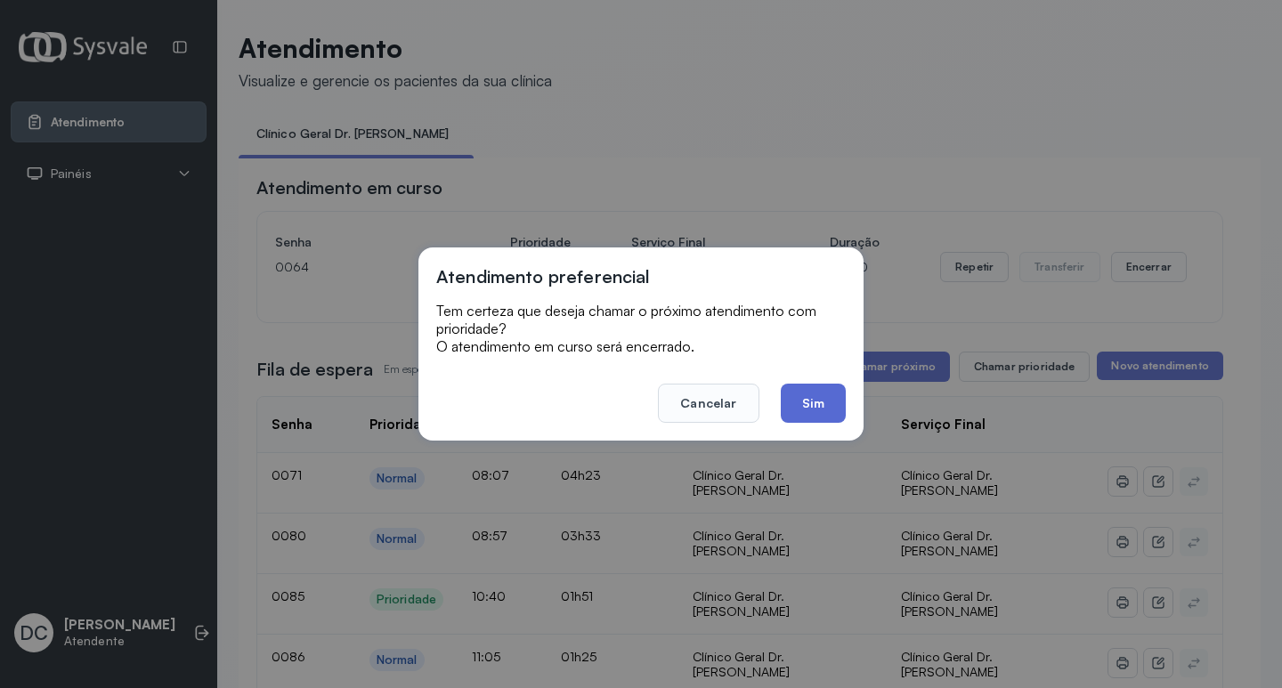
click at [835, 394] on button "Sim" at bounding box center [813, 403] width 65 height 39
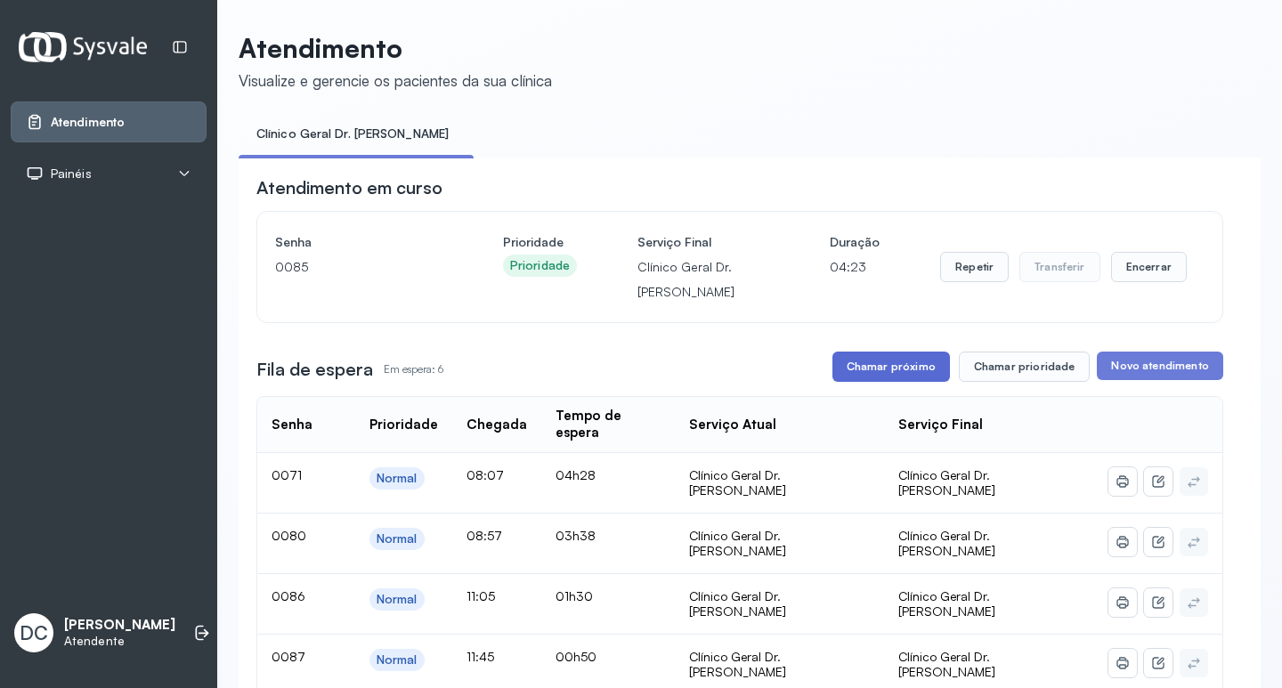
click at [911, 379] on button "Chamar próximo" at bounding box center [890, 367] width 117 height 30
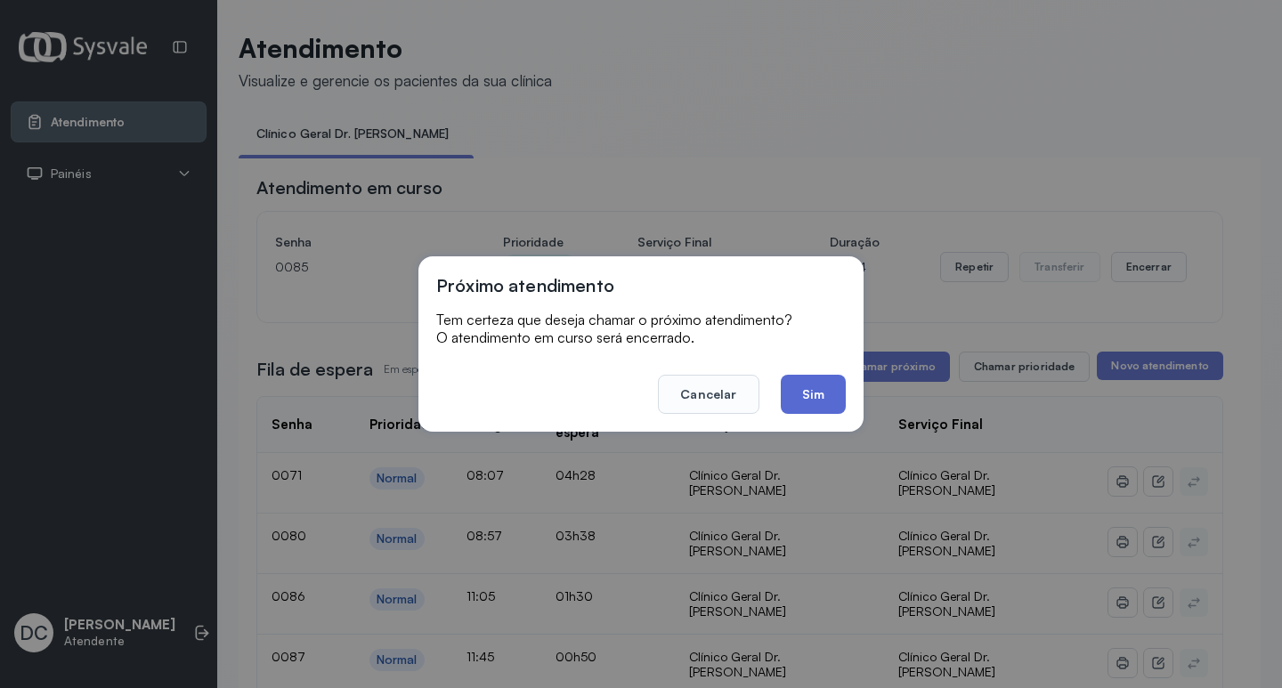
click at [822, 400] on button "Sim" at bounding box center [813, 394] width 65 height 39
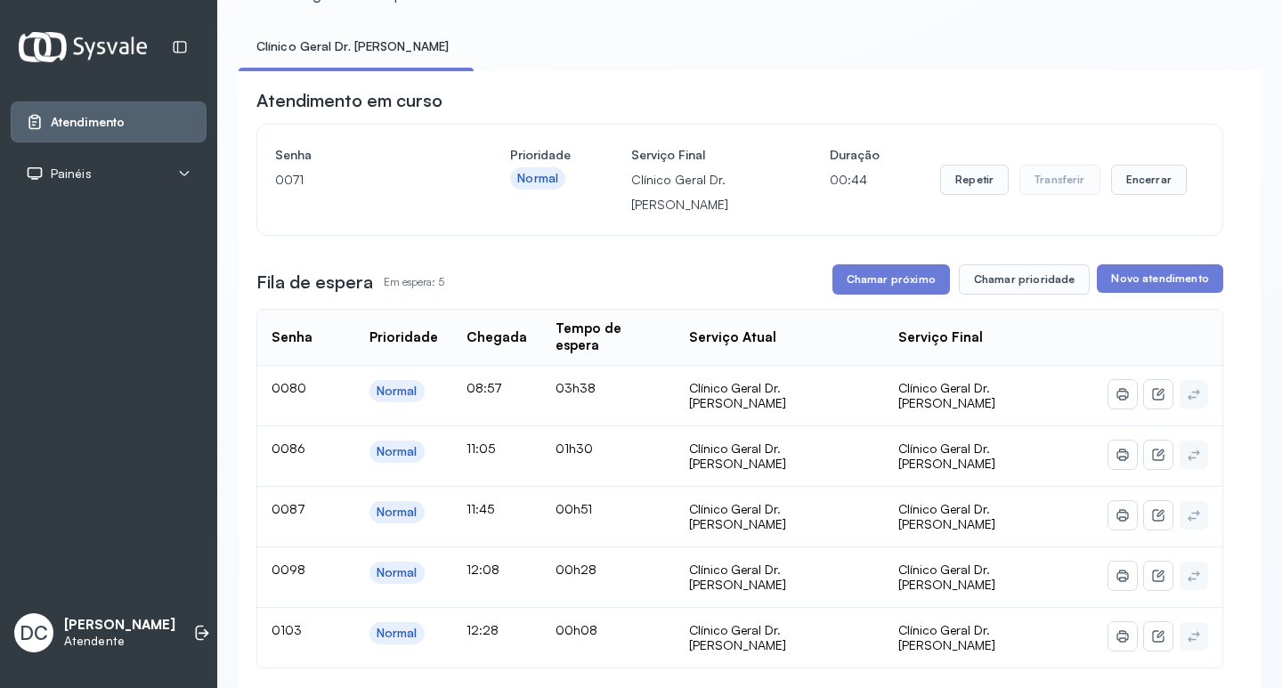
scroll to position [178, 0]
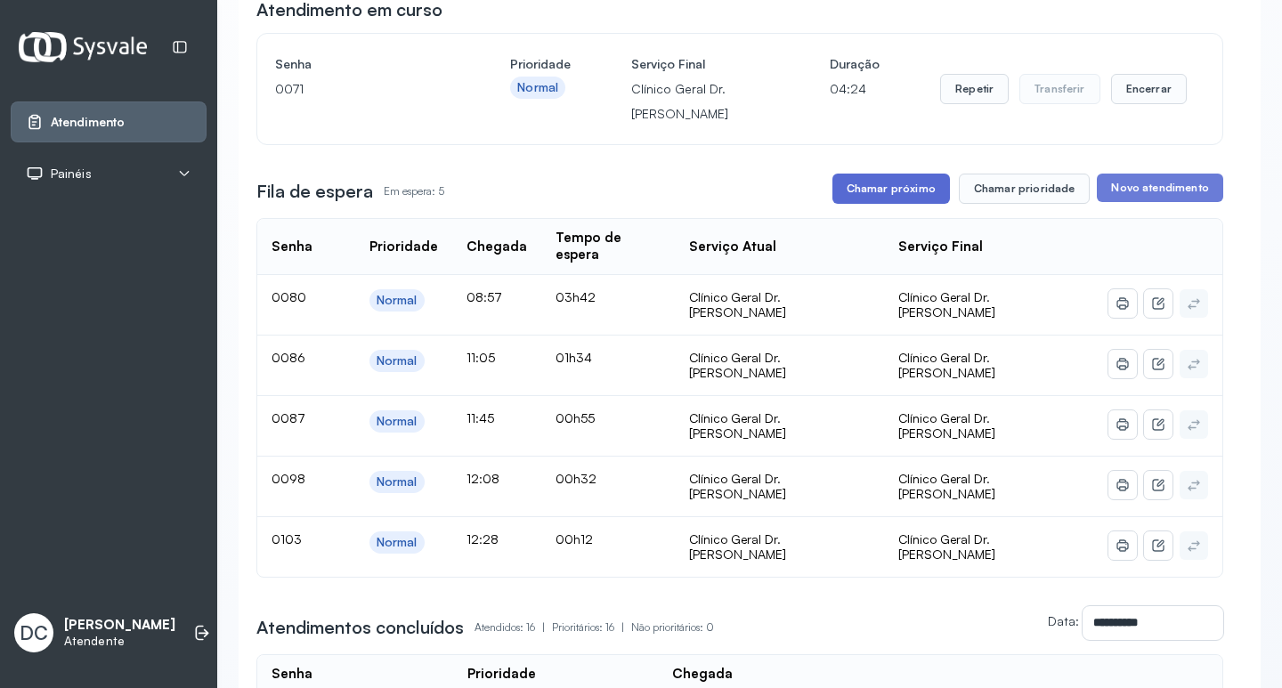
click at [888, 200] on button "Chamar próximo" at bounding box center [890, 189] width 117 height 30
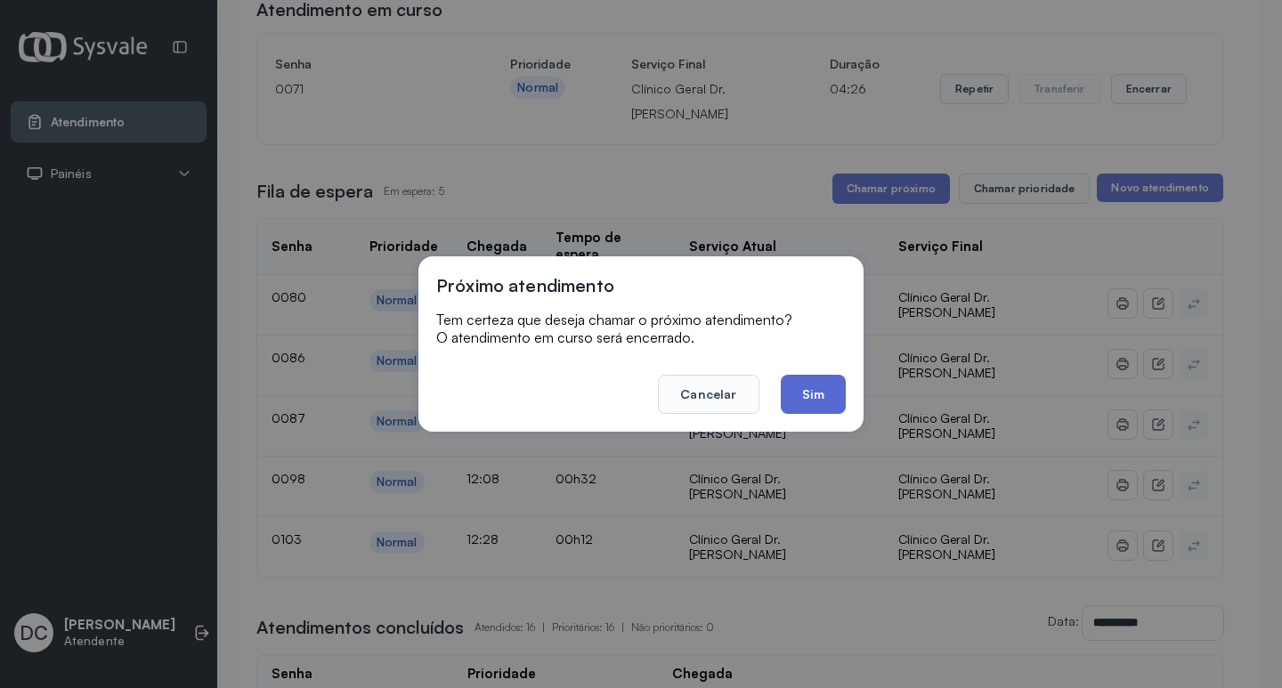
click at [794, 393] on button "Sim" at bounding box center [813, 394] width 65 height 39
